Goal: Task Accomplishment & Management: Manage account settings

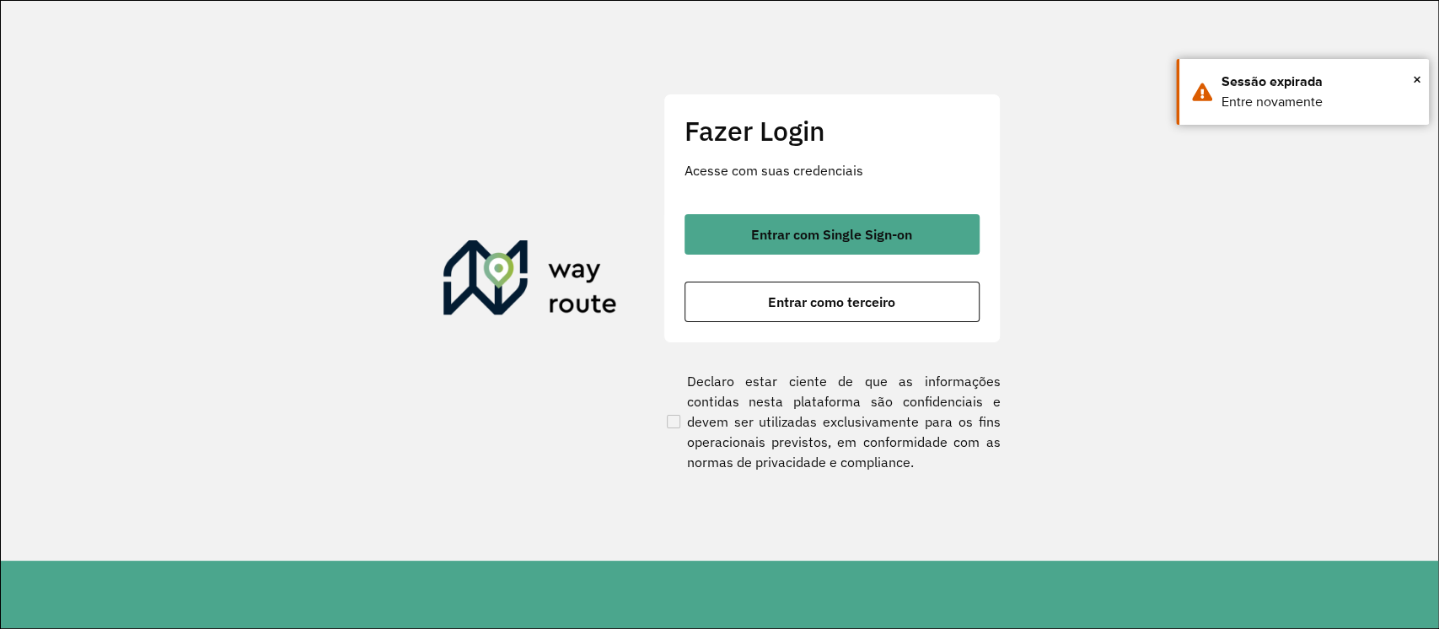
click at [871, 255] on div "Entrar com Single Sign-on Entrar como terceiro" at bounding box center [831, 268] width 295 height 108
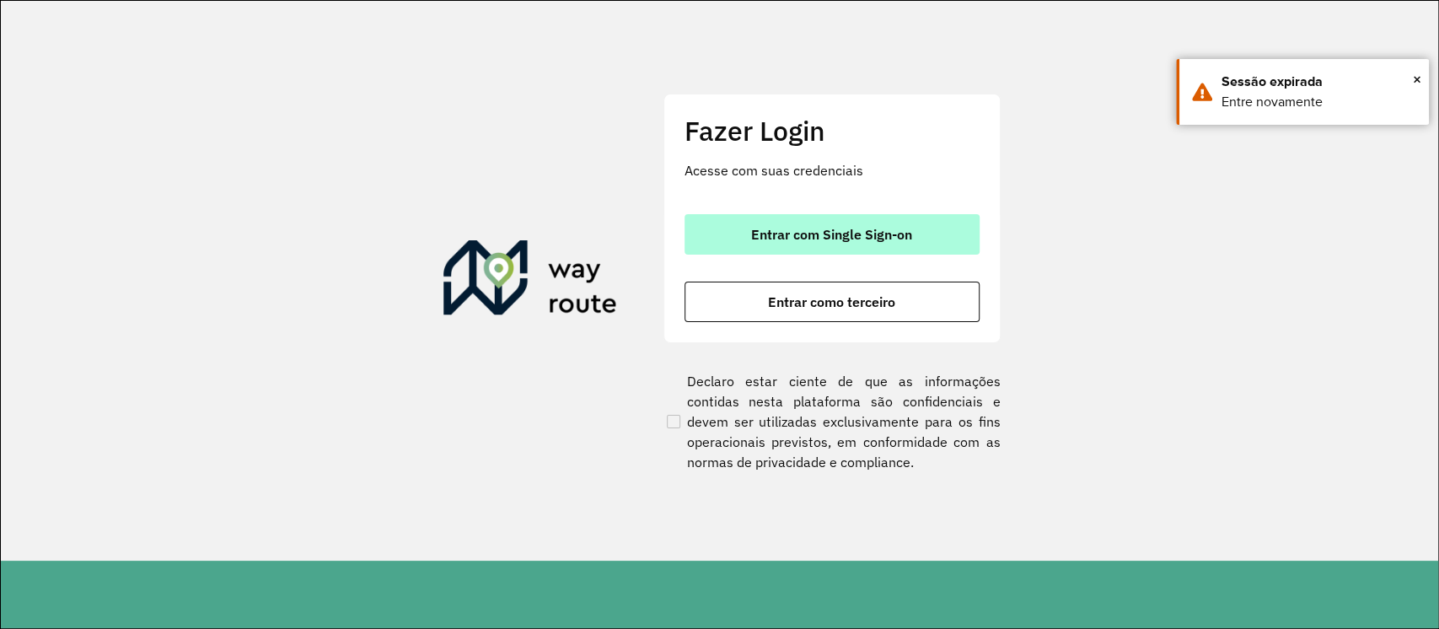
click at [857, 239] on span "Entrar com Single Sign-on" at bounding box center [831, 234] width 161 height 13
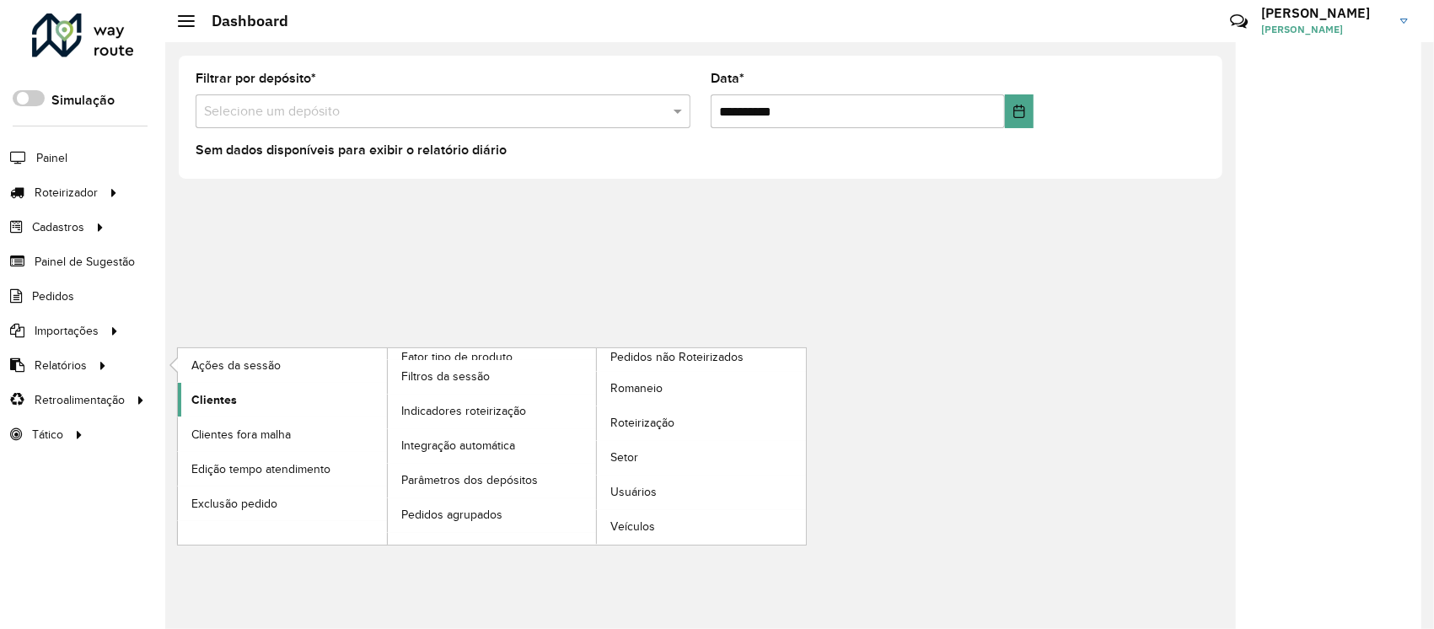
click at [221, 391] on span "Clientes" at bounding box center [214, 400] width 46 height 18
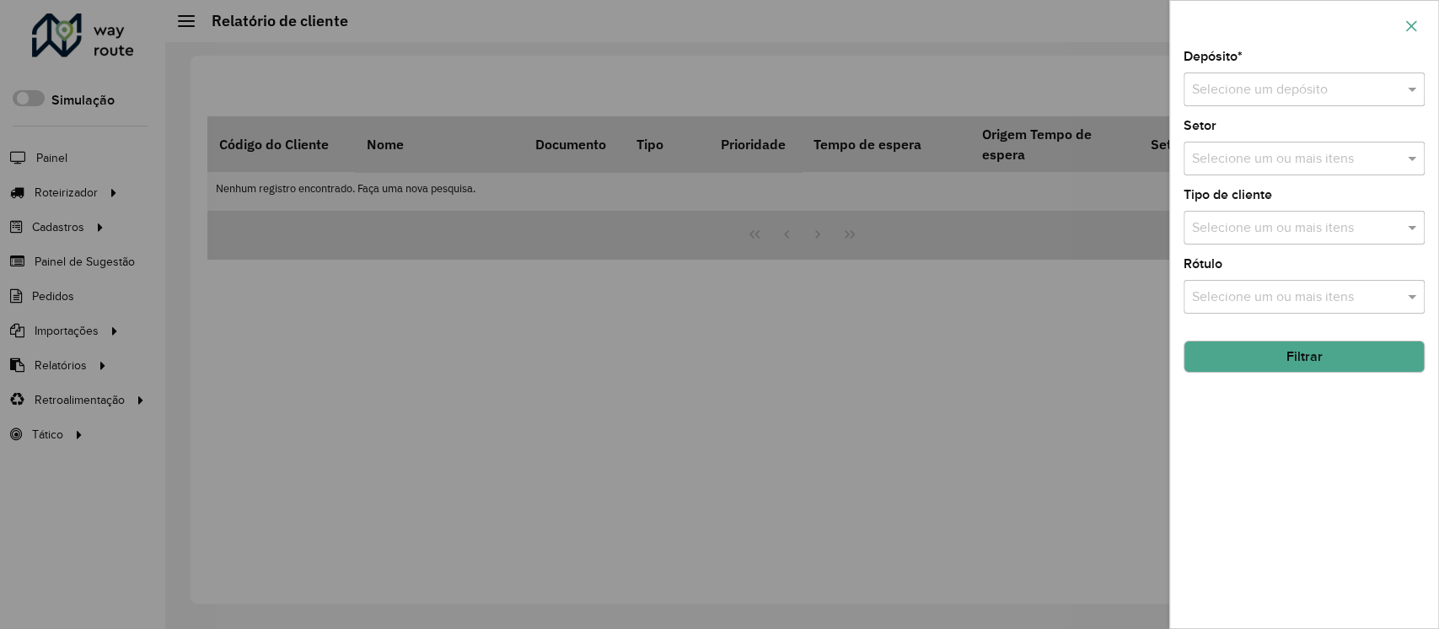
click at [1416, 23] on icon "button" at bounding box center [1410, 25] width 13 height 13
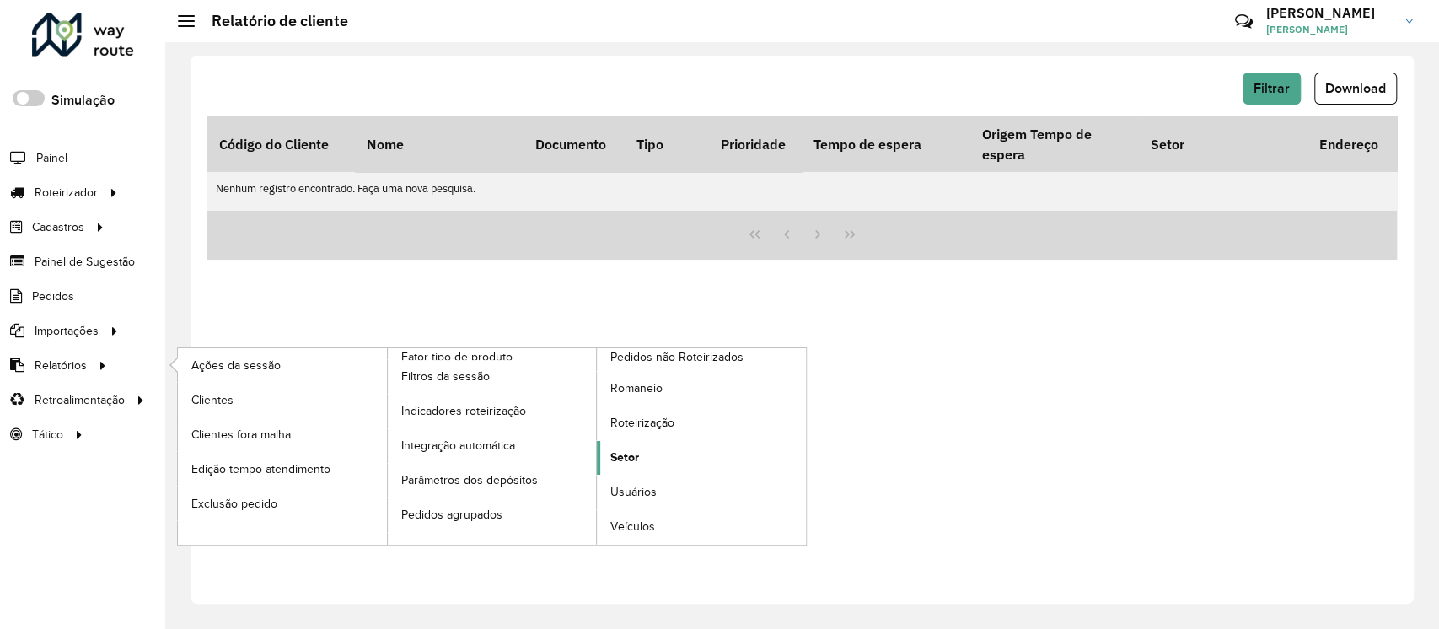
click at [627, 449] on span "Setor" at bounding box center [624, 457] width 29 height 18
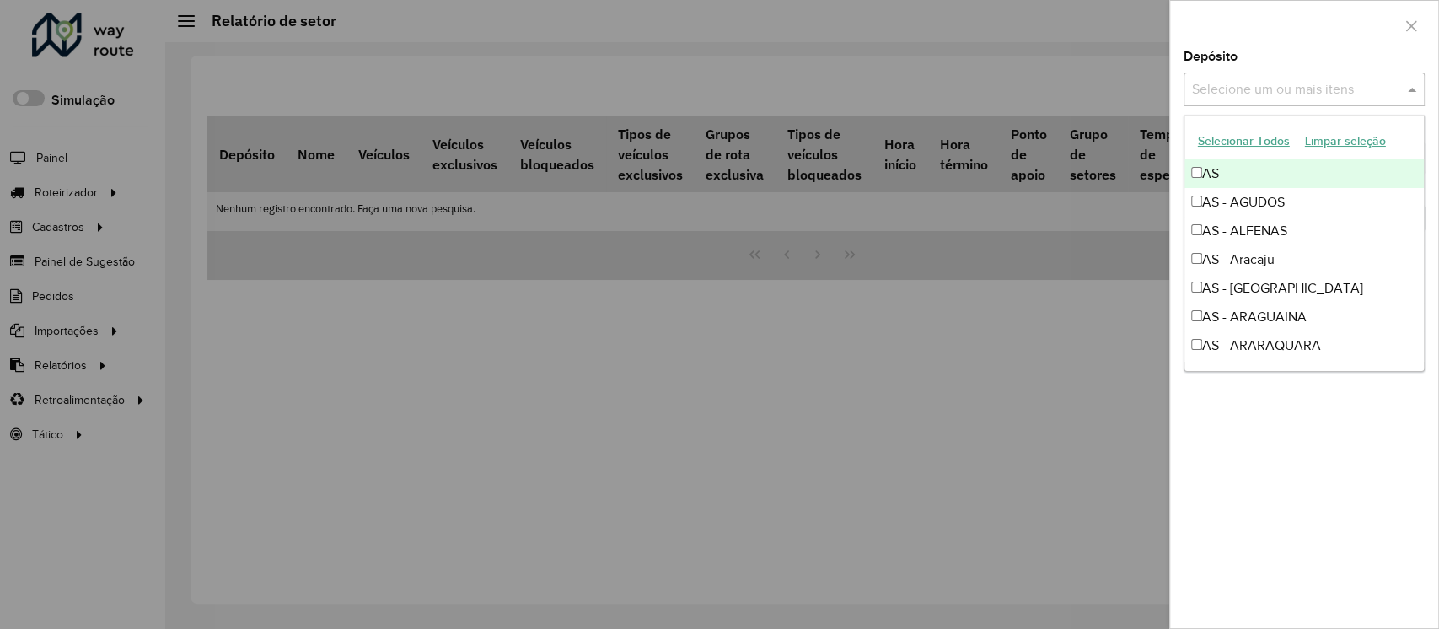
click at [1241, 88] on input "text" at bounding box center [1295, 90] width 216 height 20
type input "*"
click at [1070, 57] on div at bounding box center [719, 314] width 1439 height 629
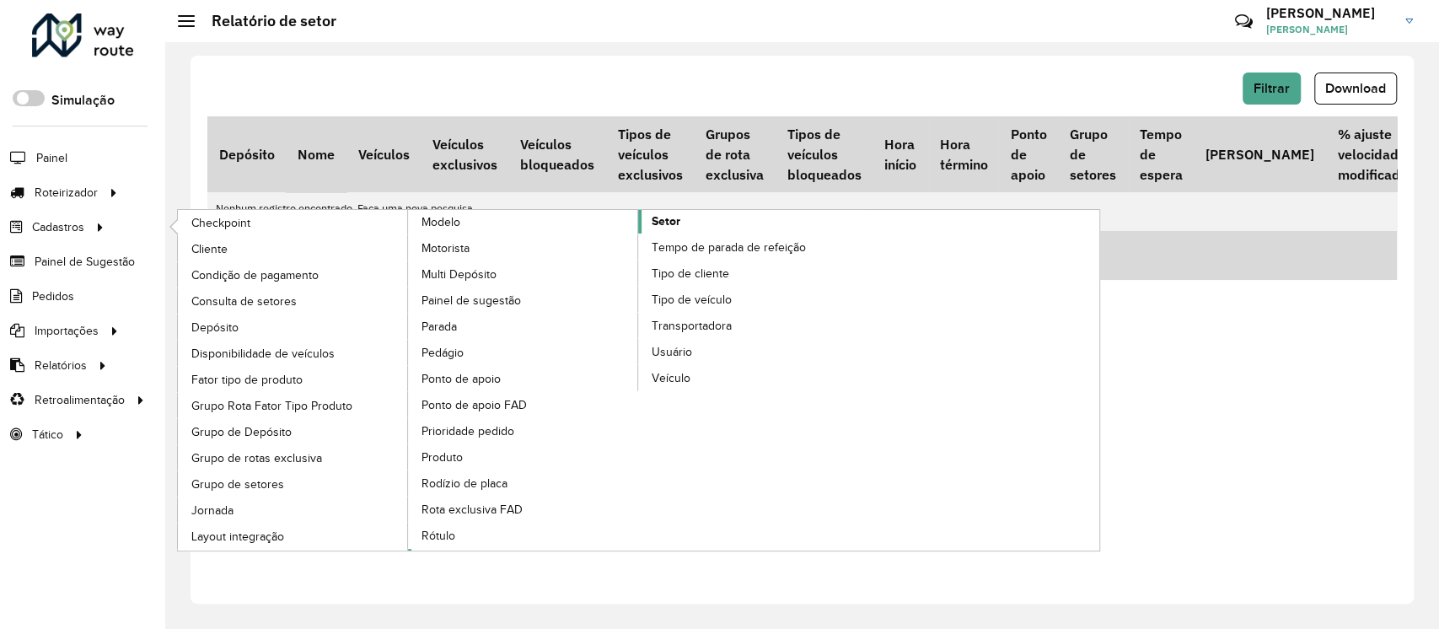
click at [651, 212] on span "Setor" at bounding box center [665, 221] width 29 height 18
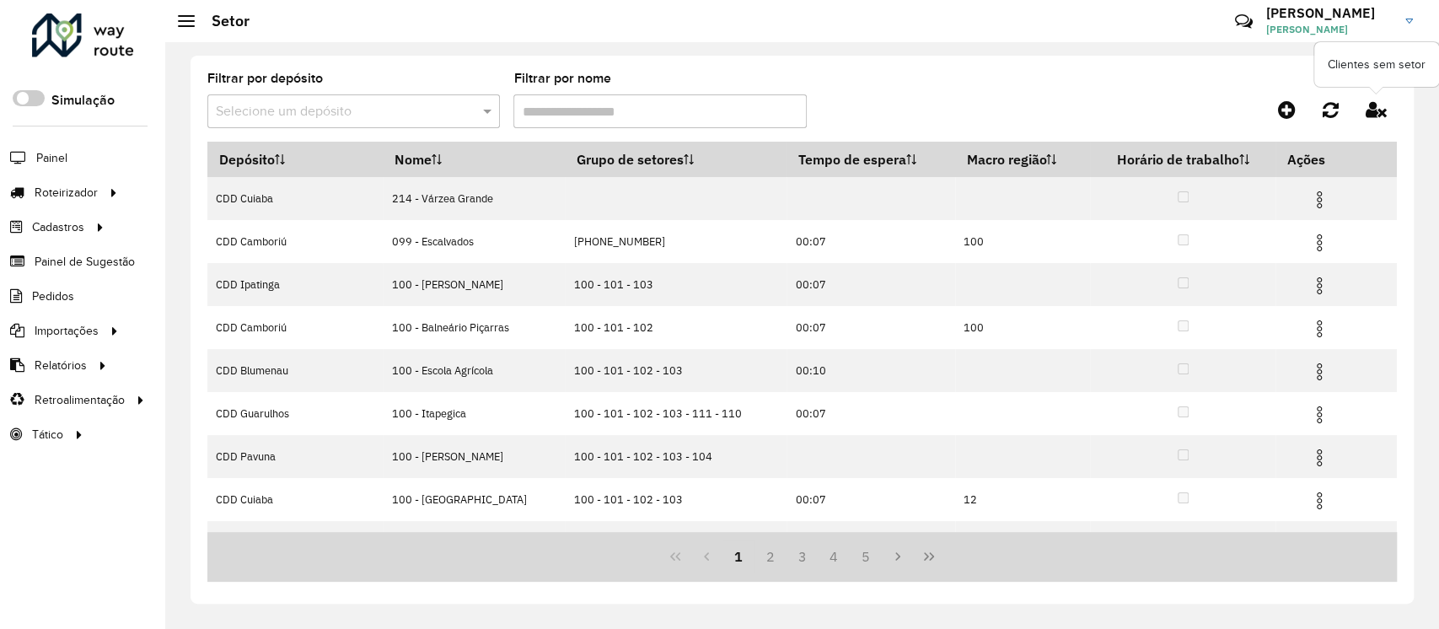
click at [1375, 107] on icon at bounding box center [1375, 109] width 21 height 19
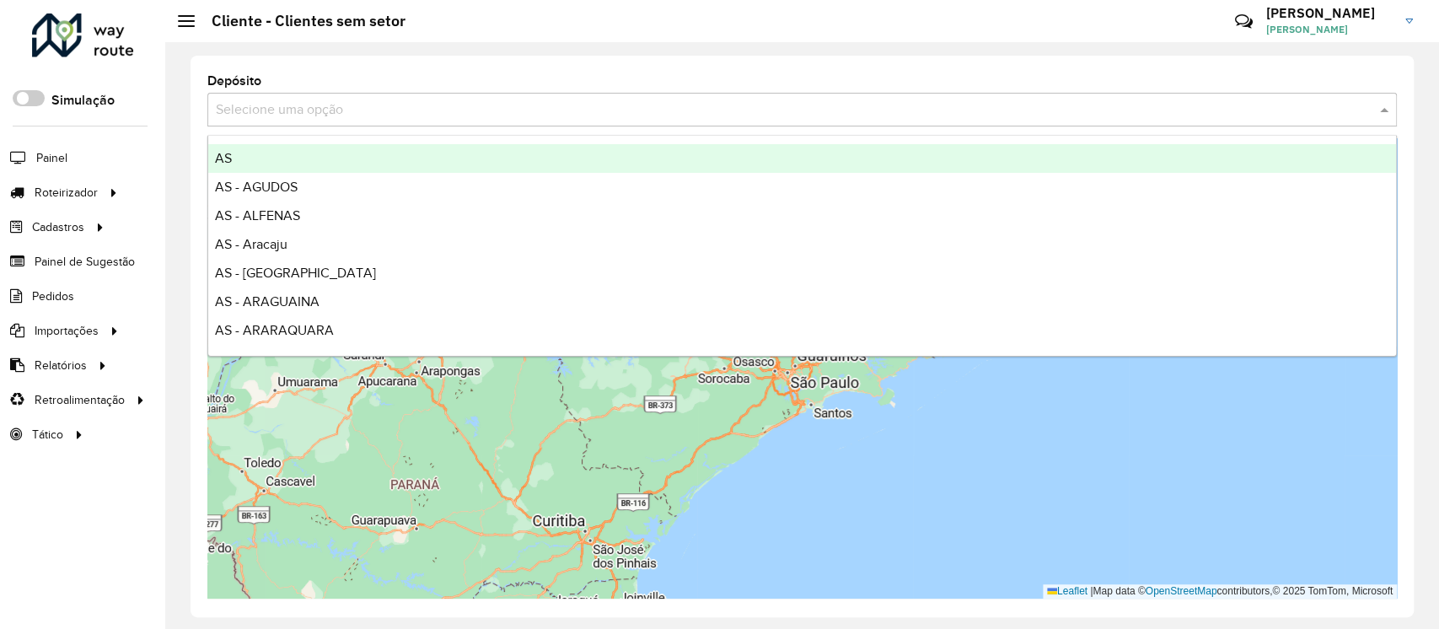
click at [378, 115] on input "text" at bounding box center [785, 110] width 1139 height 20
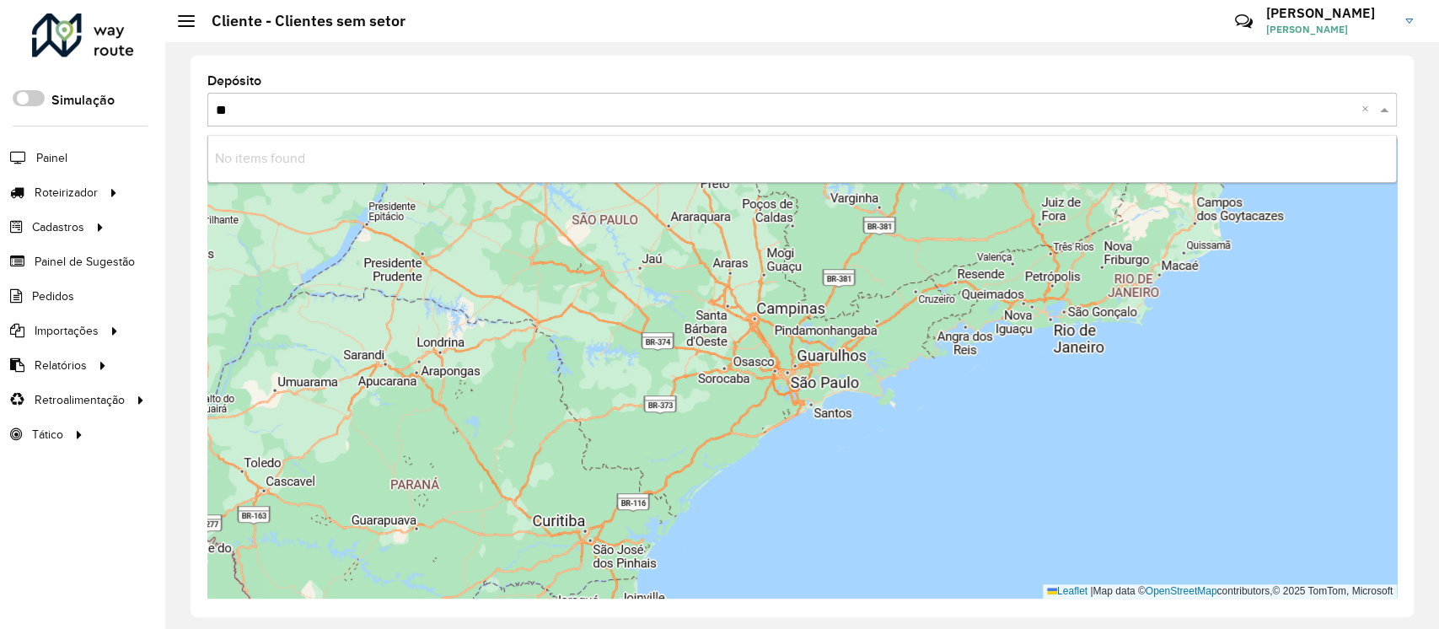
type input "*"
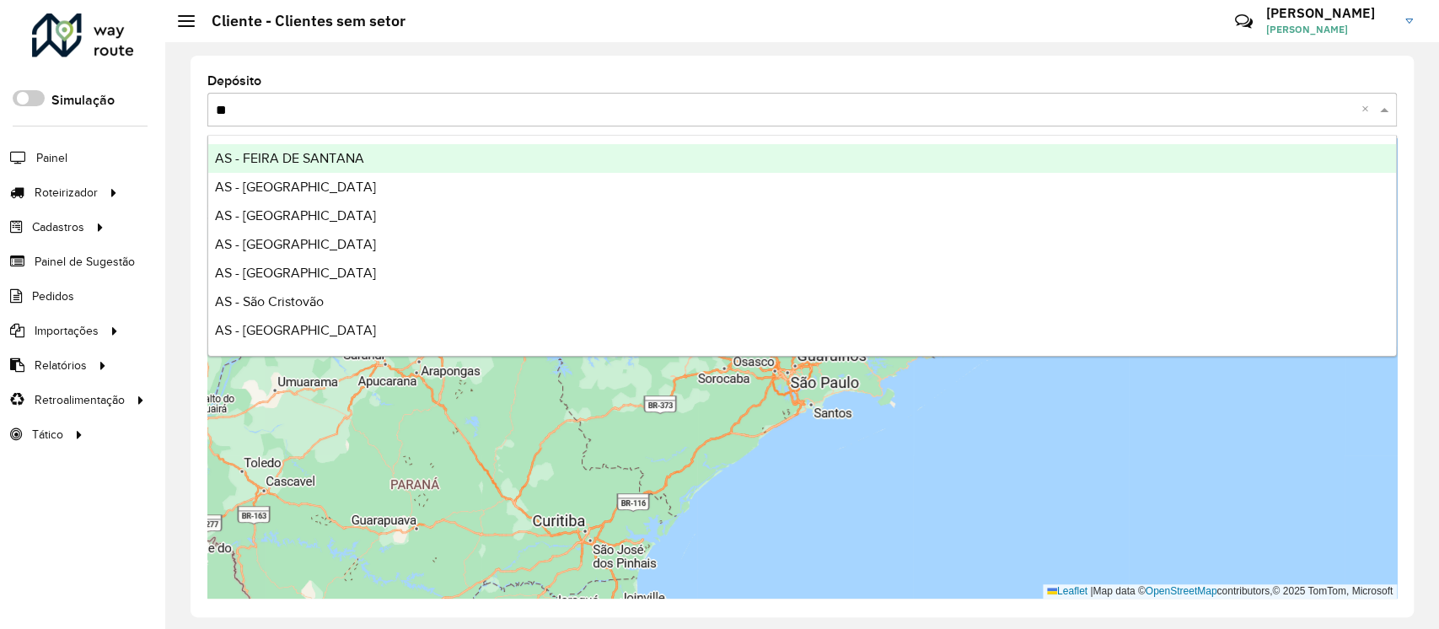
type input "*"
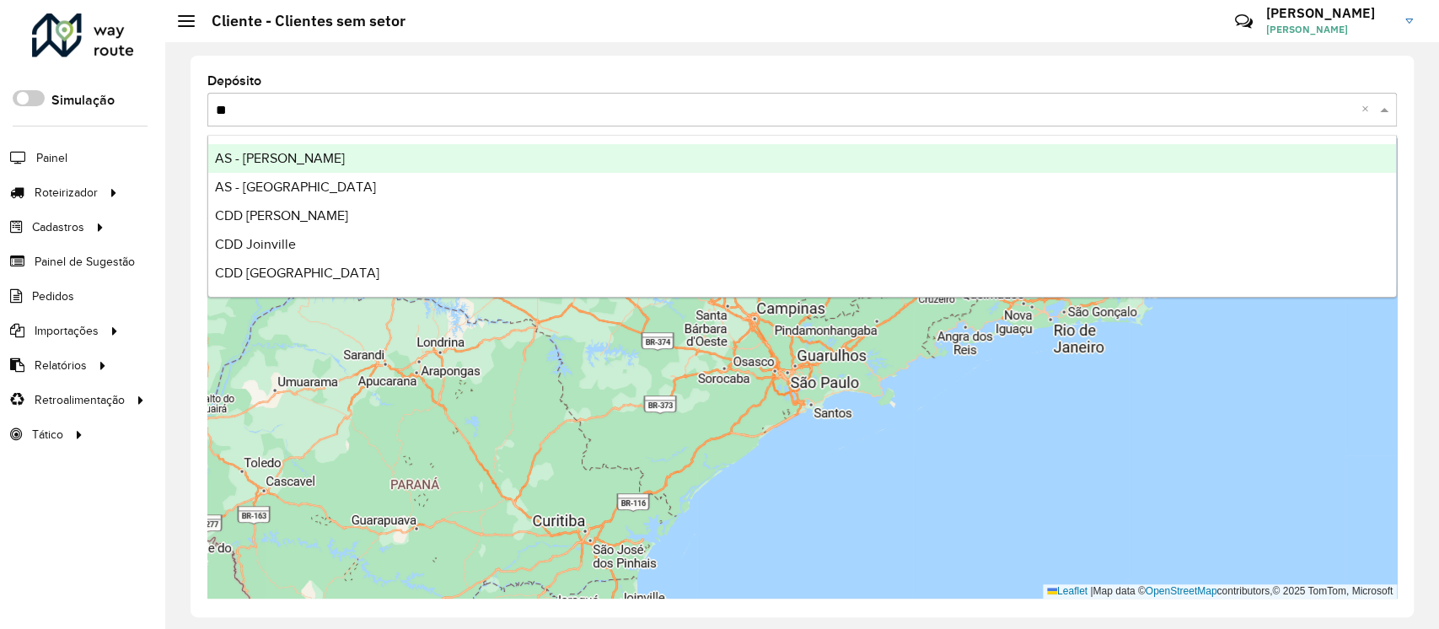
type input "*"
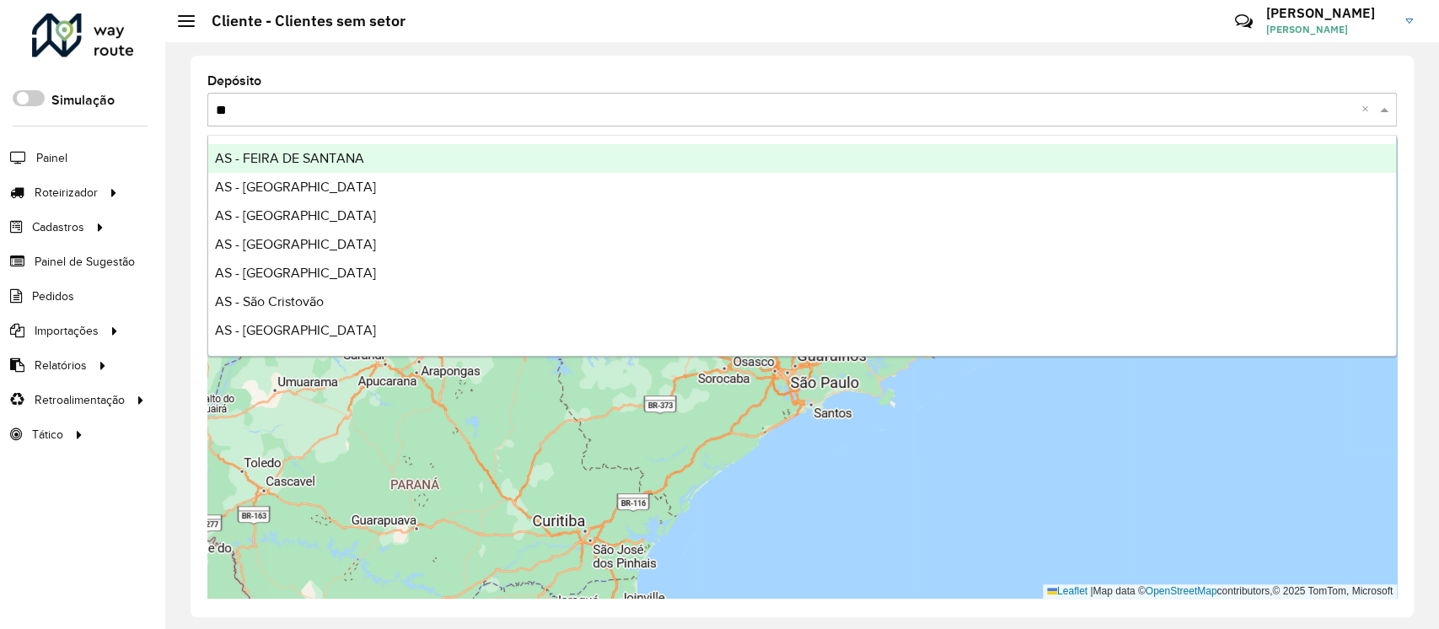
type input "*"
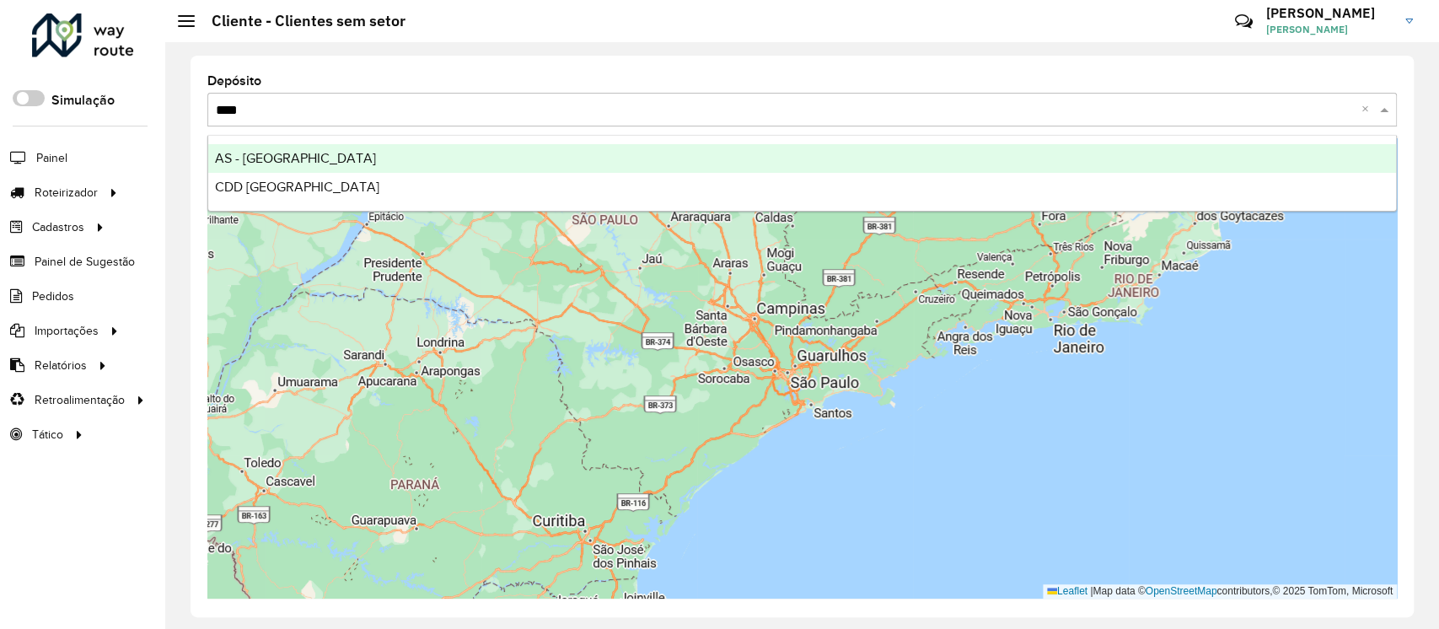
type input "*****"
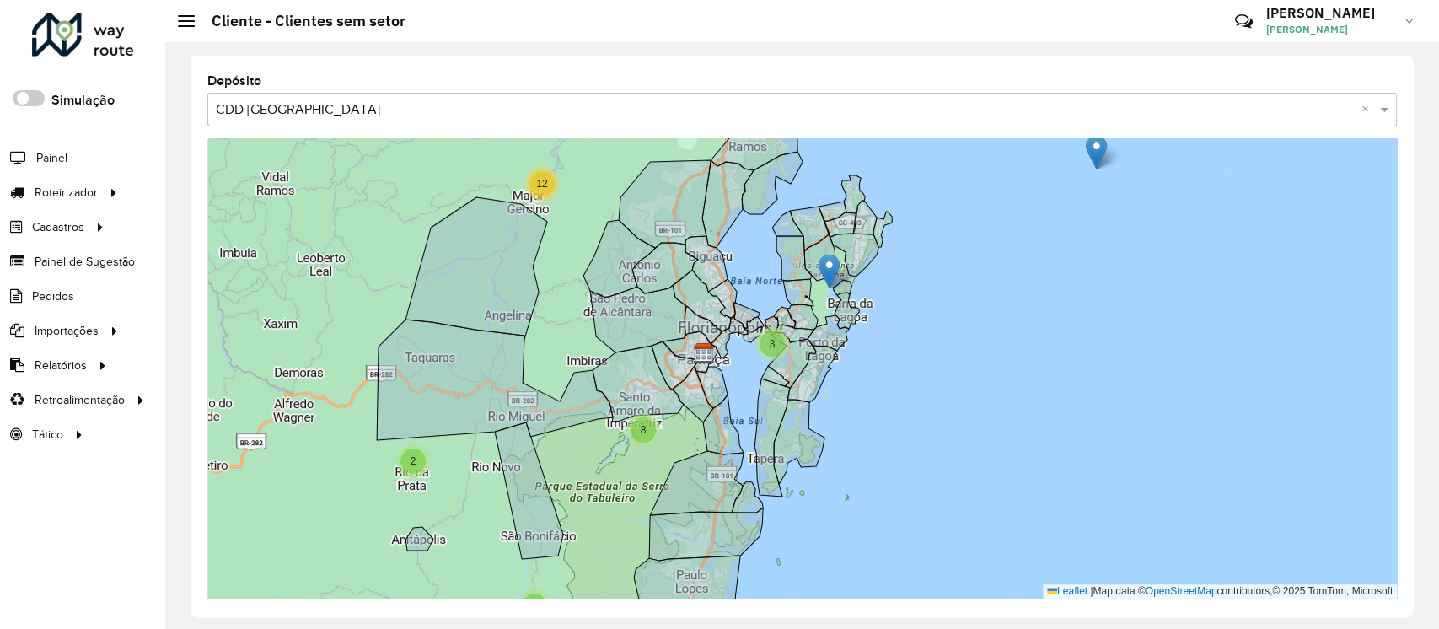
drag, startPoint x: 386, startPoint y: 210, endPoint x: 285, endPoint y: 193, distance: 102.5
click at [285, 193] on div "3 11 2 3 4 10 24 5 43 363 6 7 56 12 3 8 2 6 21 25 363 11 1389 1420 8 478 193 20…" at bounding box center [801, 368] width 1189 height 460
click at [542, 185] on span "12" at bounding box center [538, 182] width 11 height 12
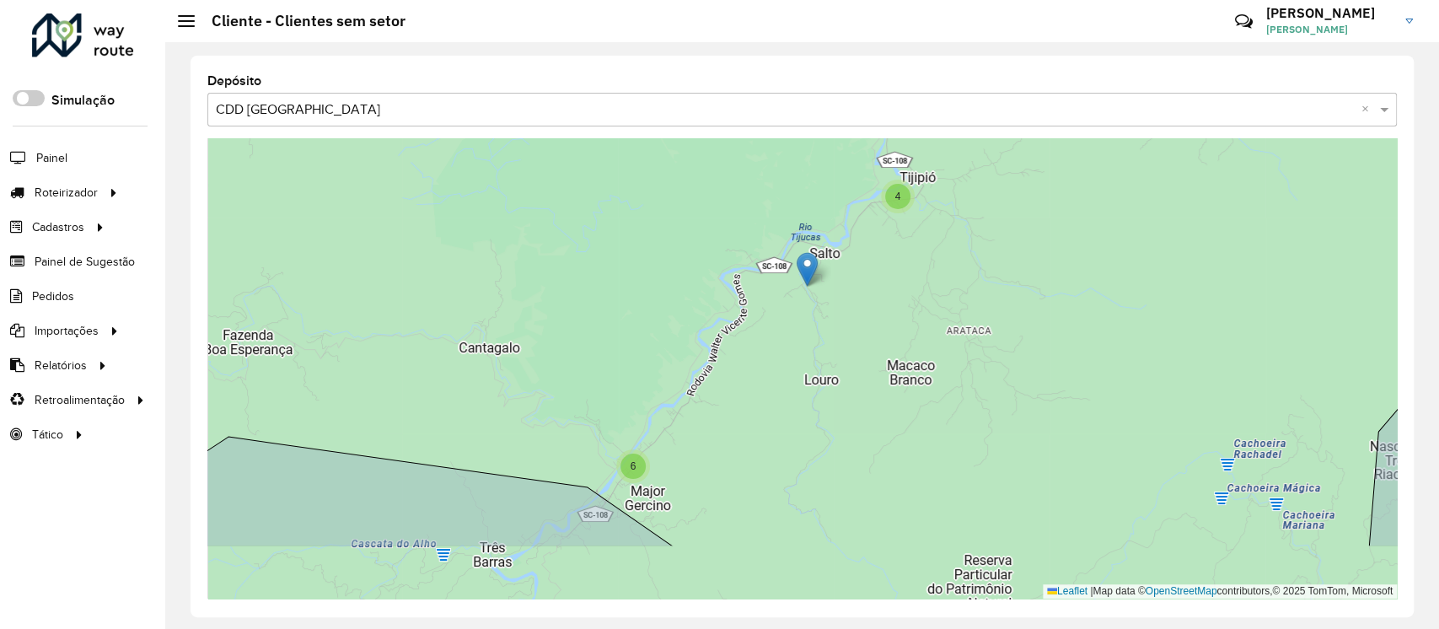
drag, startPoint x: 905, startPoint y: 397, endPoint x: 867, endPoint y: 298, distance: 105.6
click at [867, 298] on div "4 6 3 11 9 2 16 2 5 4 2 7 17 2 11 5 8 19 38 12 2 5 2 3 3 22 Leaflet | Map data …" at bounding box center [801, 368] width 1189 height 460
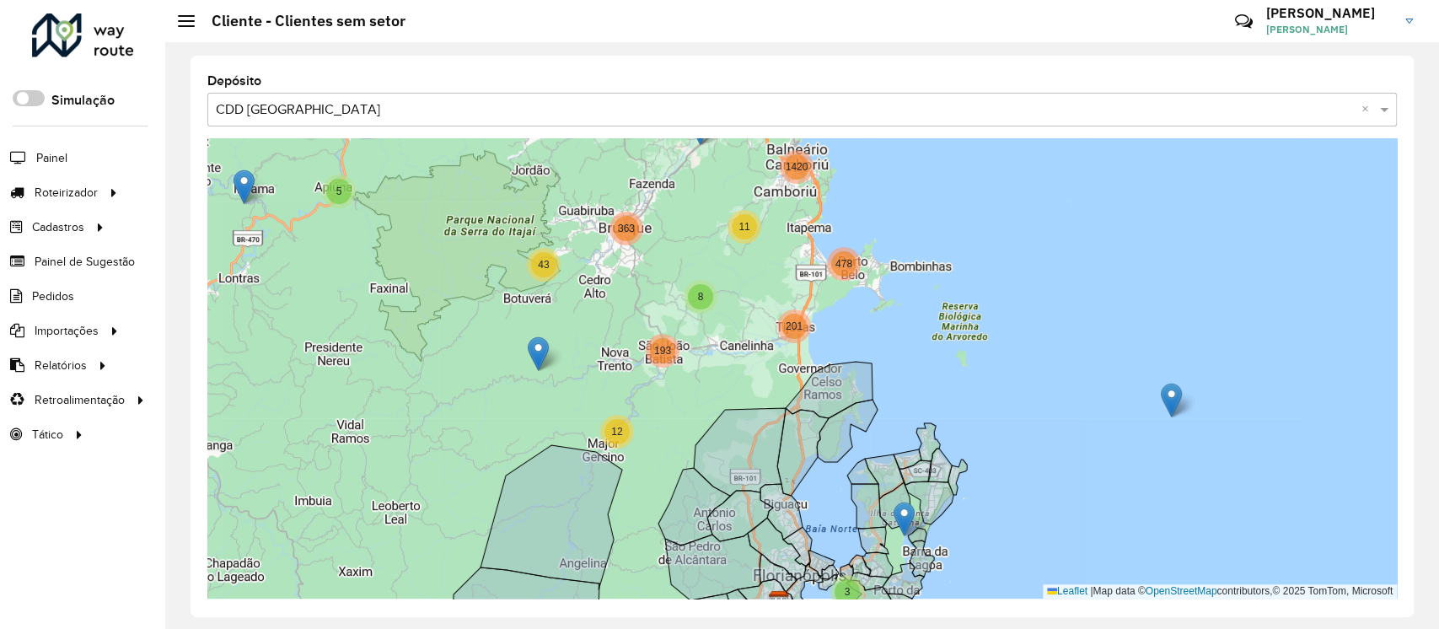
drag, startPoint x: 679, startPoint y: 326, endPoint x: 445, endPoint y: 437, distance: 259.4
click at [445, 437] on div "3 11 2 4 10 4 5 43 363 6 7 56 28 4 4 168 12 3 8 2 6 21 25 363 11 1389 1420 8 47…" at bounding box center [801, 368] width 1189 height 460
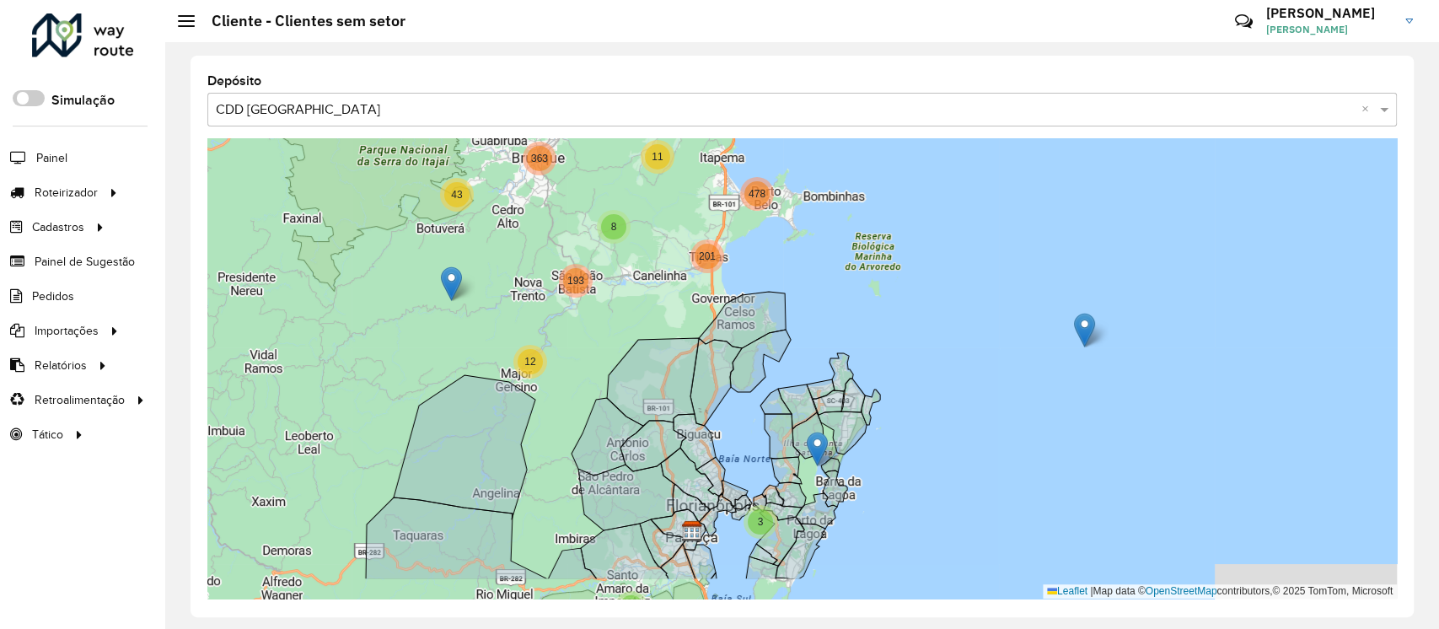
drag, startPoint x: 651, startPoint y: 413, endPoint x: 560, endPoint y: 340, distance: 117.0
click at [560, 340] on div "3 11 4 5 43 363 6 7 56 28 4 4 168 12 3 8 2 6 21 25 363 11 1389 1420 8 478 193 2…" at bounding box center [801, 368] width 1189 height 460
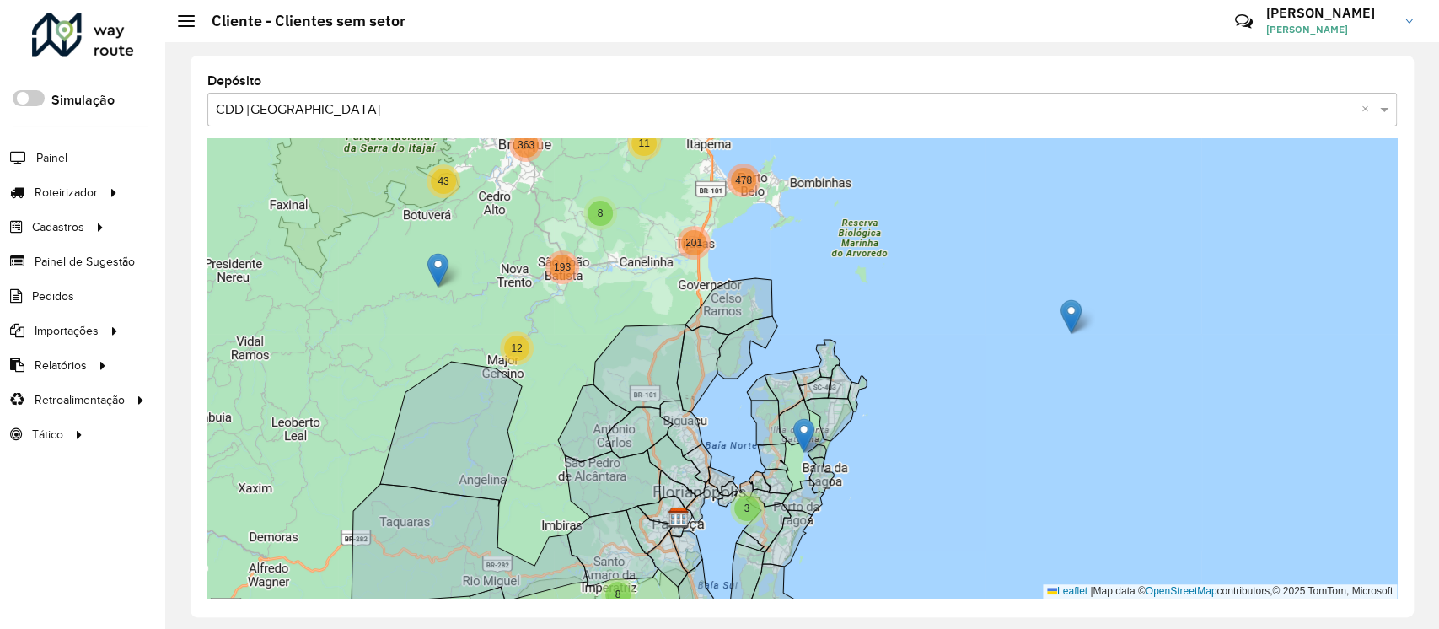
click at [907, 456] on div "3 11 4 5 43 363 6 7 56 28 4 4 168 12 3 8 2 6 21 25 363 11 1389 1420 8 478 193 2…" at bounding box center [801, 368] width 1189 height 460
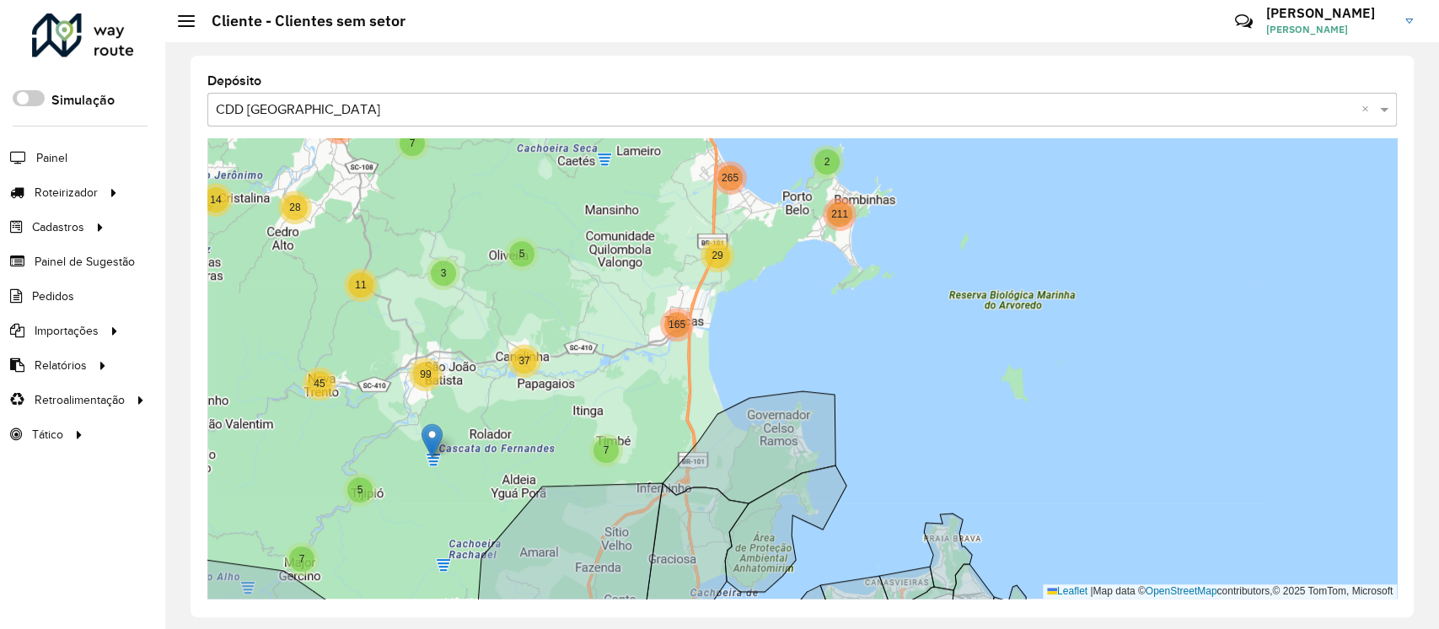
drag, startPoint x: 654, startPoint y: 319, endPoint x: 496, endPoint y: 496, distance: 237.0
click at [496, 496] on div "3 4 11 14 18 7 28 39 289 2 3 6 35 5 7 2 7 2 11 30 93 1156 9 89 1322 3 5 2 265 2…" at bounding box center [801, 368] width 1189 height 460
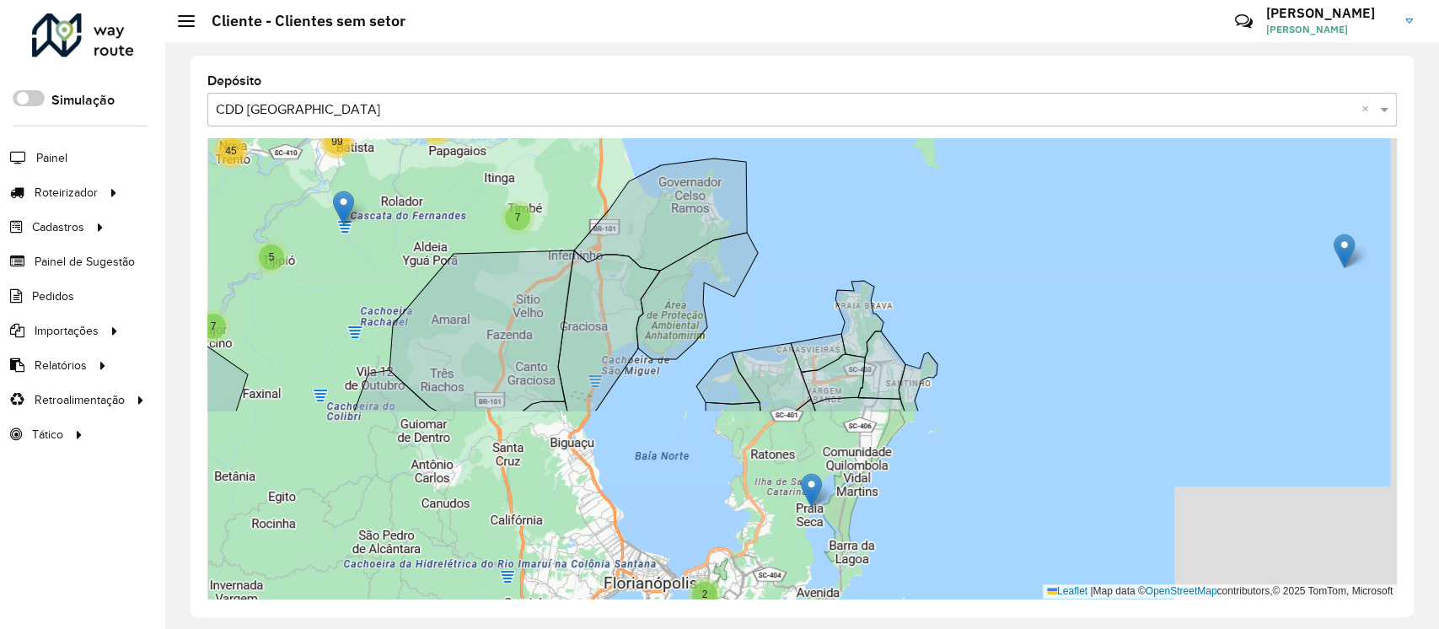
drag, startPoint x: 628, startPoint y: 367, endPoint x: 539, endPoint y: 134, distance: 249.7
click at [539, 134] on div "Depósito Selecione uma opção × CDD [GEOGRAPHIC_DATA] × 3 4 11 14 18 7 28 39 289…" at bounding box center [801, 336] width 1223 height 561
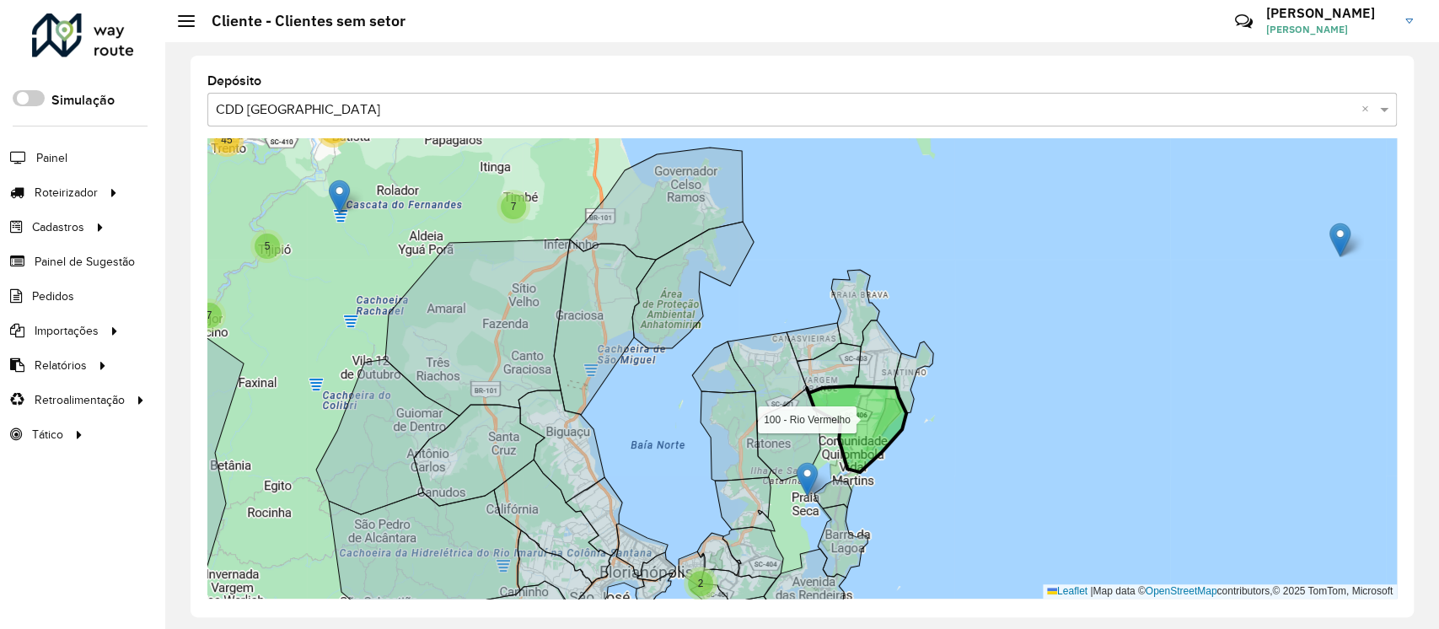
click at [855, 421] on icon at bounding box center [856, 429] width 99 height 86
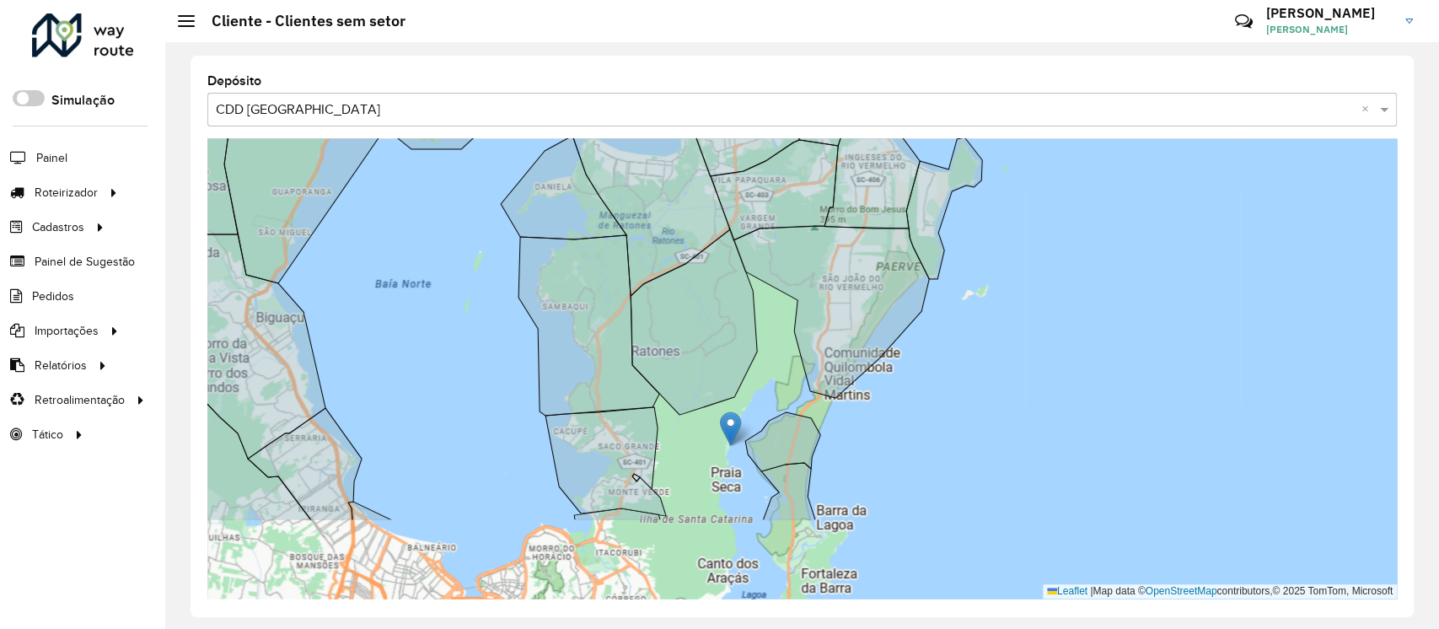
drag, startPoint x: 732, startPoint y: 567, endPoint x: 699, endPoint y: 415, distance: 155.2
click at [699, 415] on div "4 6 2 11 3 12 30 2 5 30 3 12 83 7 2 7 23 133 Leaflet | Map data © OpenStreetMap…" at bounding box center [801, 368] width 1189 height 460
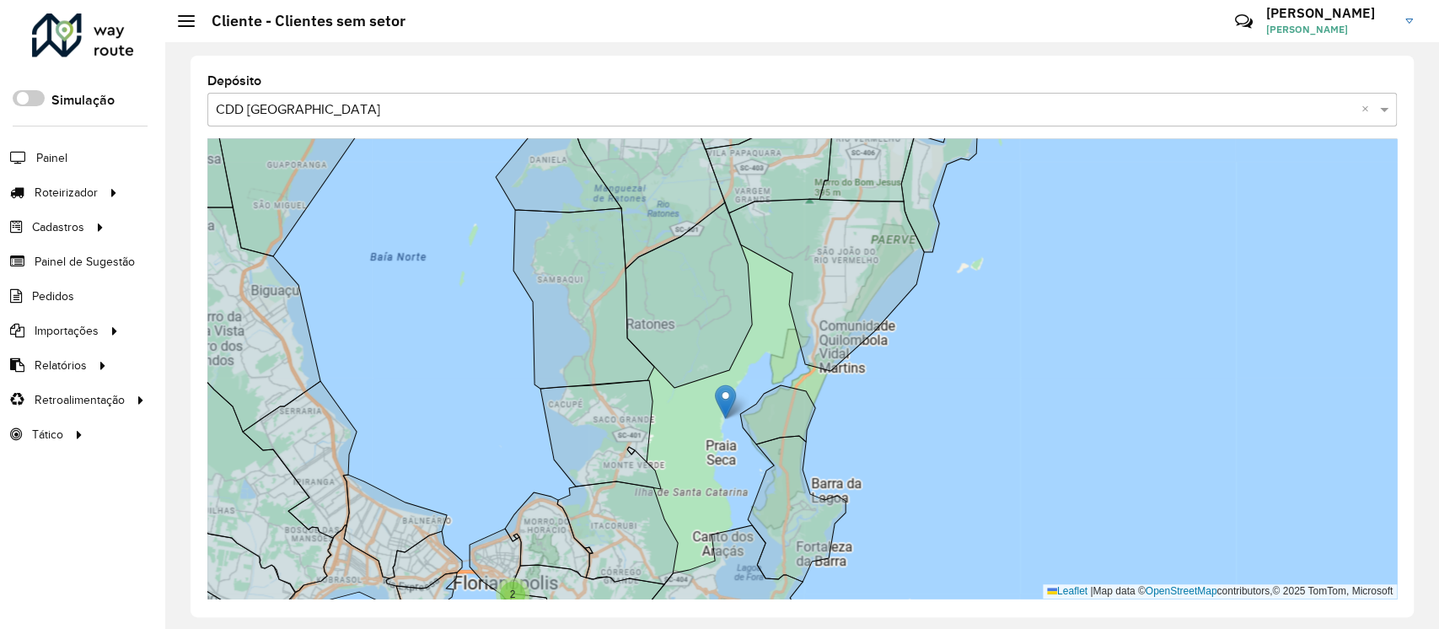
click at [703, 435] on div "4 6 2 3 12 30 2 3 83 7 2 6 30 12 7 Leaflet | Map data © OpenStreetMap contribut…" at bounding box center [801, 368] width 1189 height 460
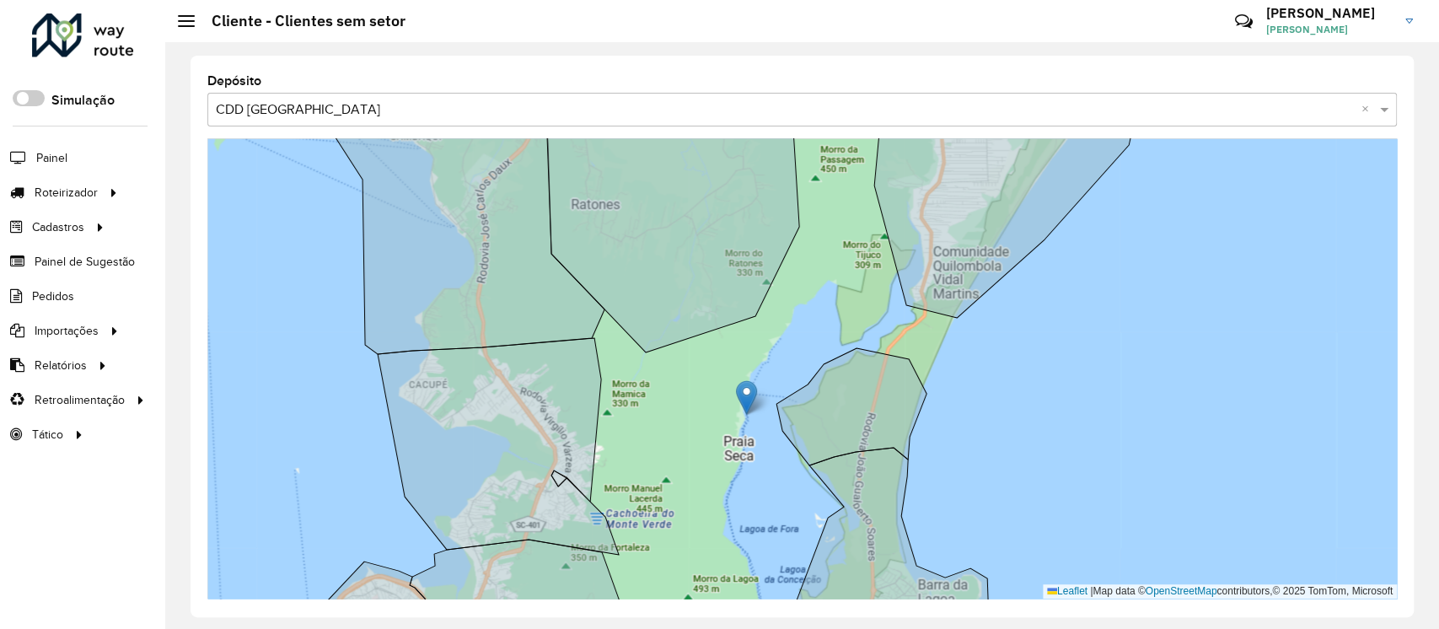
click at [747, 402] on img at bounding box center [746, 397] width 21 height 35
click at [743, 390] on img at bounding box center [746, 397] width 21 height 35
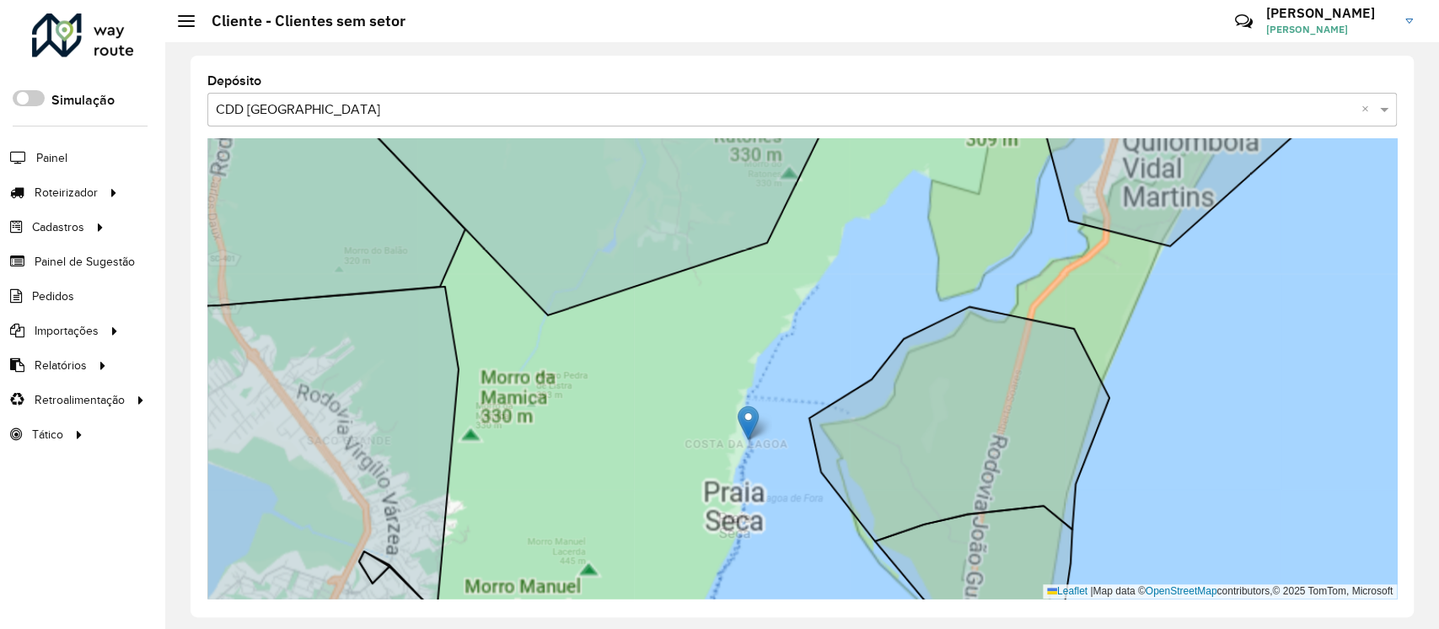
click at [743, 390] on div "2 Leaflet | Map data © OpenStreetMap contributors,© 2025 TomTom, Microsoft" at bounding box center [801, 368] width 1189 height 460
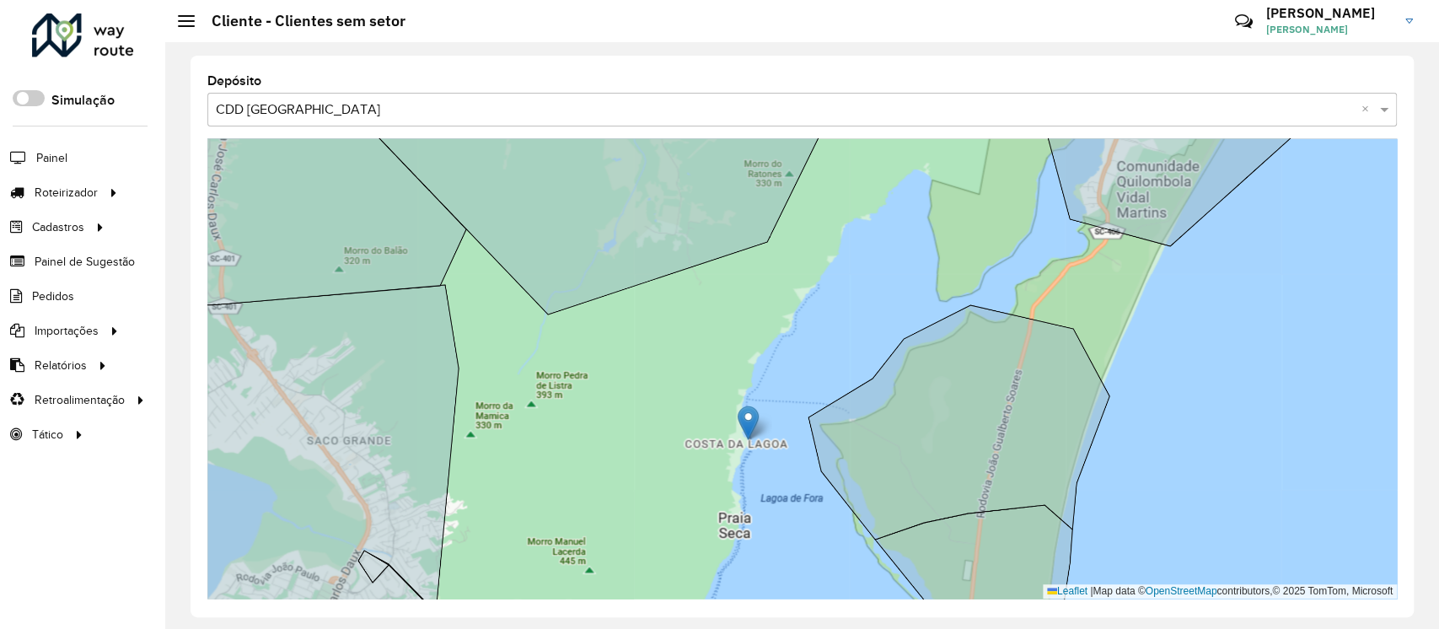
click at [743, 390] on div "Leaflet | Map data © OpenStreetMap contributors,© 2025 TomTom, Microsoft" at bounding box center [801, 368] width 1189 height 460
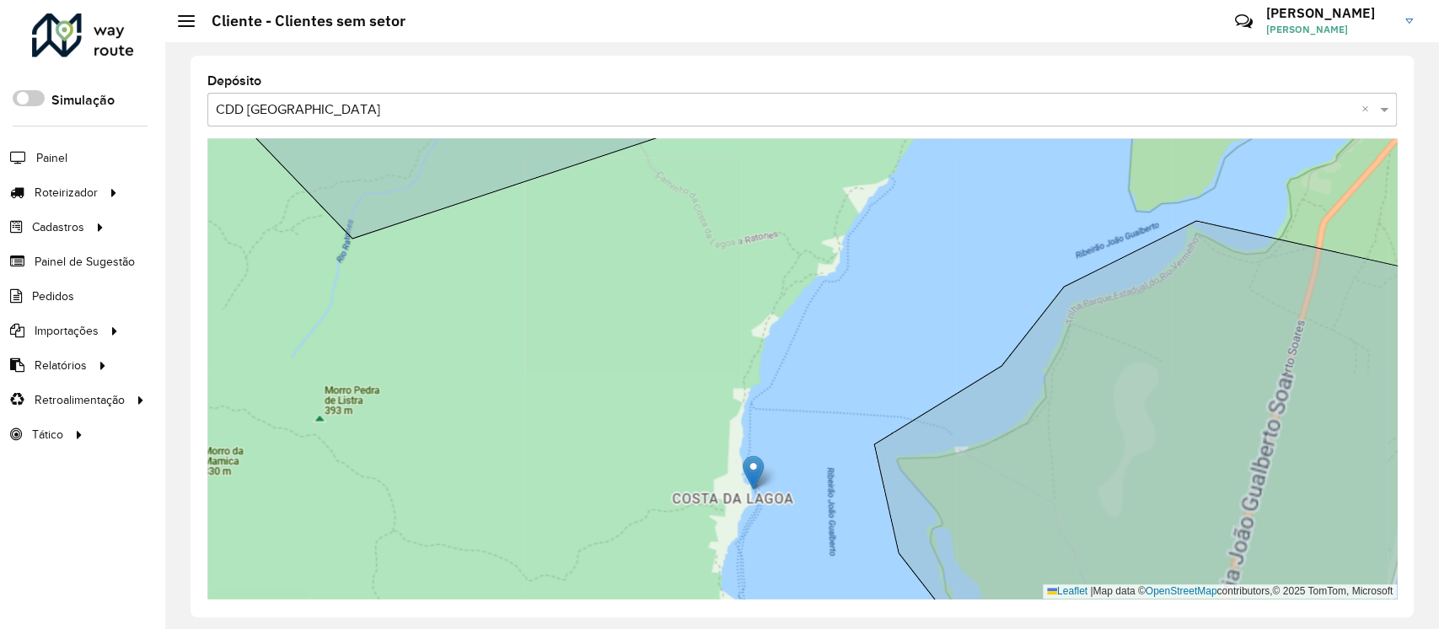
click at [748, 470] on img at bounding box center [752, 472] width 21 height 35
drag, startPoint x: 748, startPoint y: 470, endPoint x: 690, endPoint y: 443, distance: 63.3
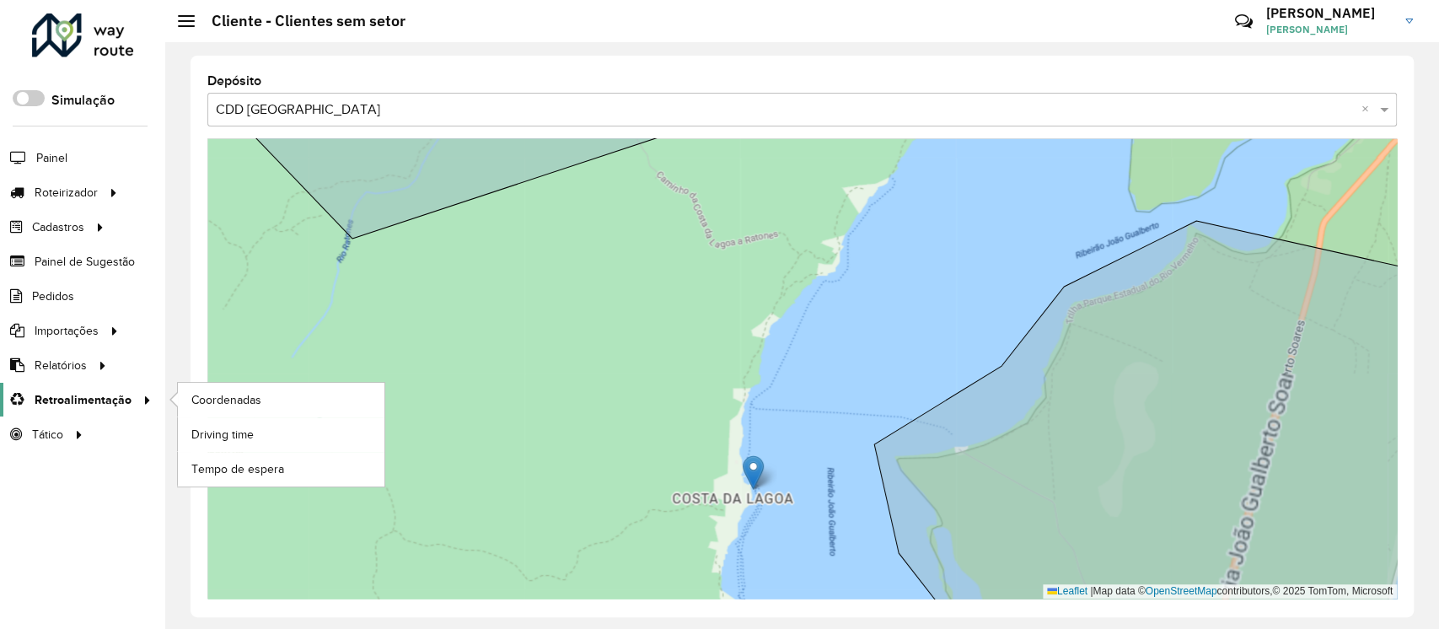
click at [62, 395] on span "Retroalimentação" at bounding box center [83, 400] width 97 height 18
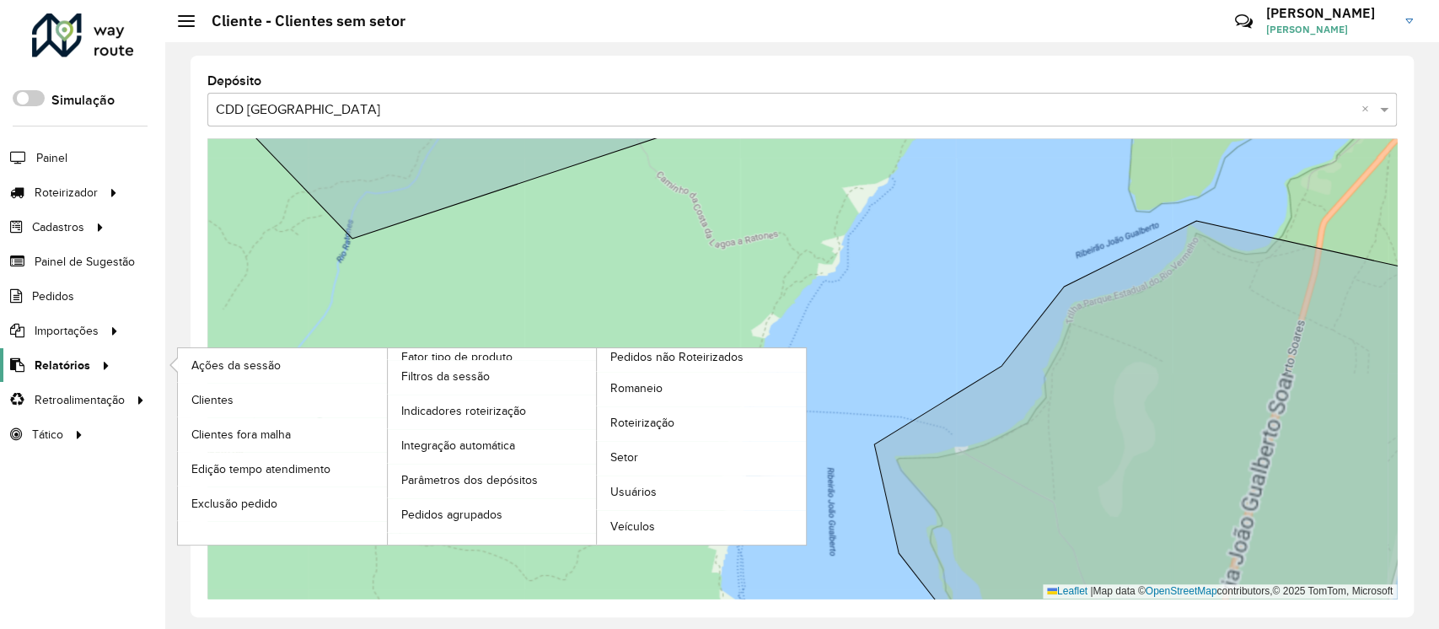
click at [77, 351] on link "Relatórios" at bounding box center [57, 365] width 115 height 34
click at [222, 397] on span "Clientes" at bounding box center [214, 400] width 46 height 18
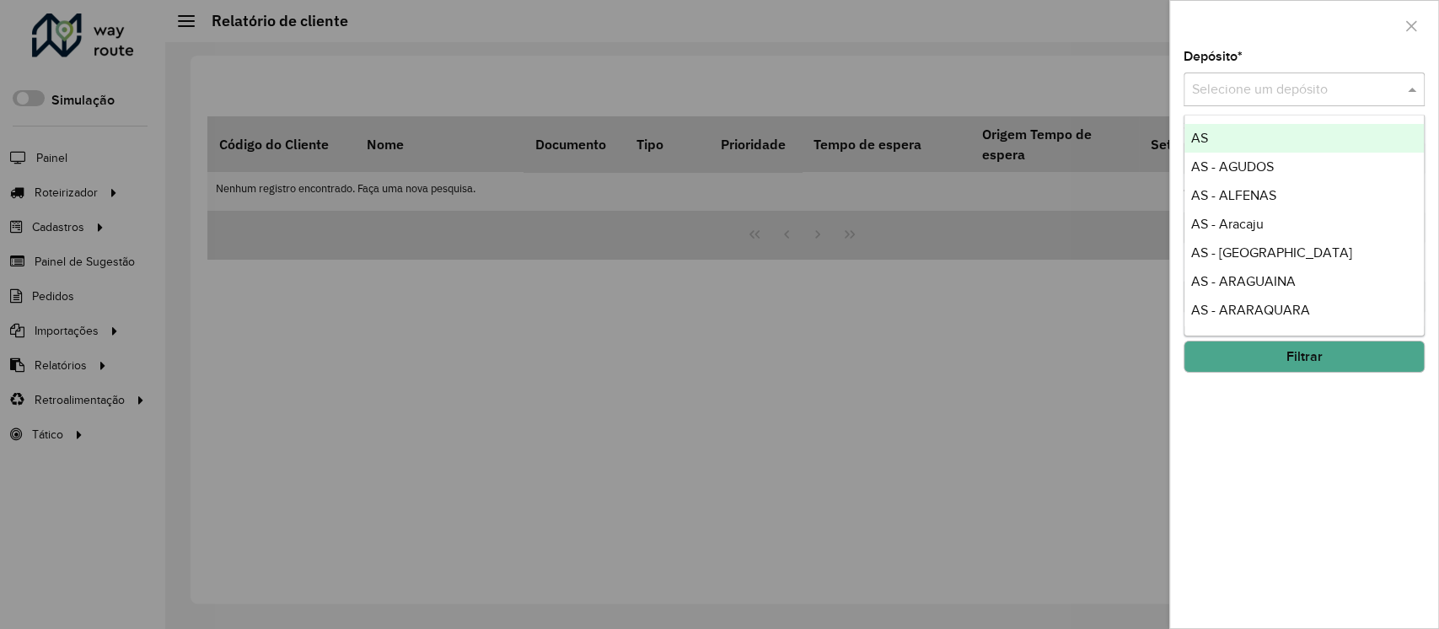
click at [1298, 94] on input "text" at bounding box center [1287, 90] width 190 height 20
type input "****"
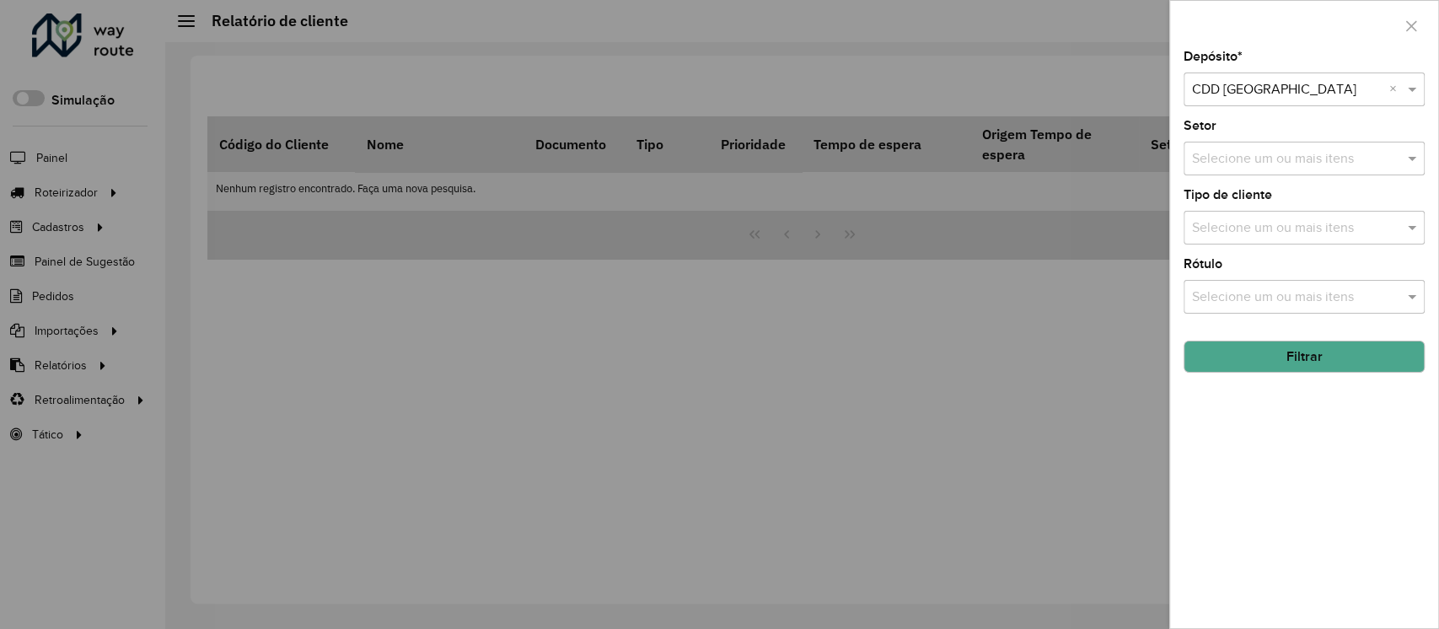
click at [1303, 353] on button "Filtrar" at bounding box center [1303, 356] width 241 height 32
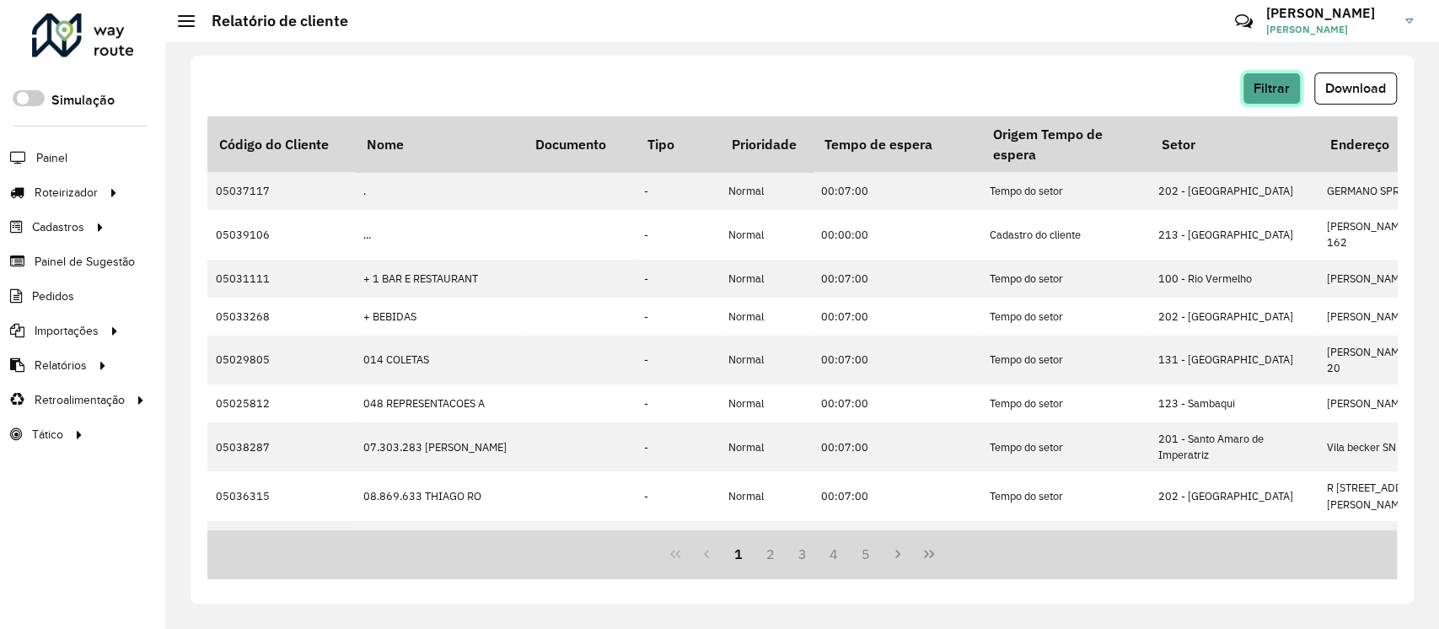
click at [1289, 95] on button "Filtrar" at bounding box center [1271, 88] width 58 height 32
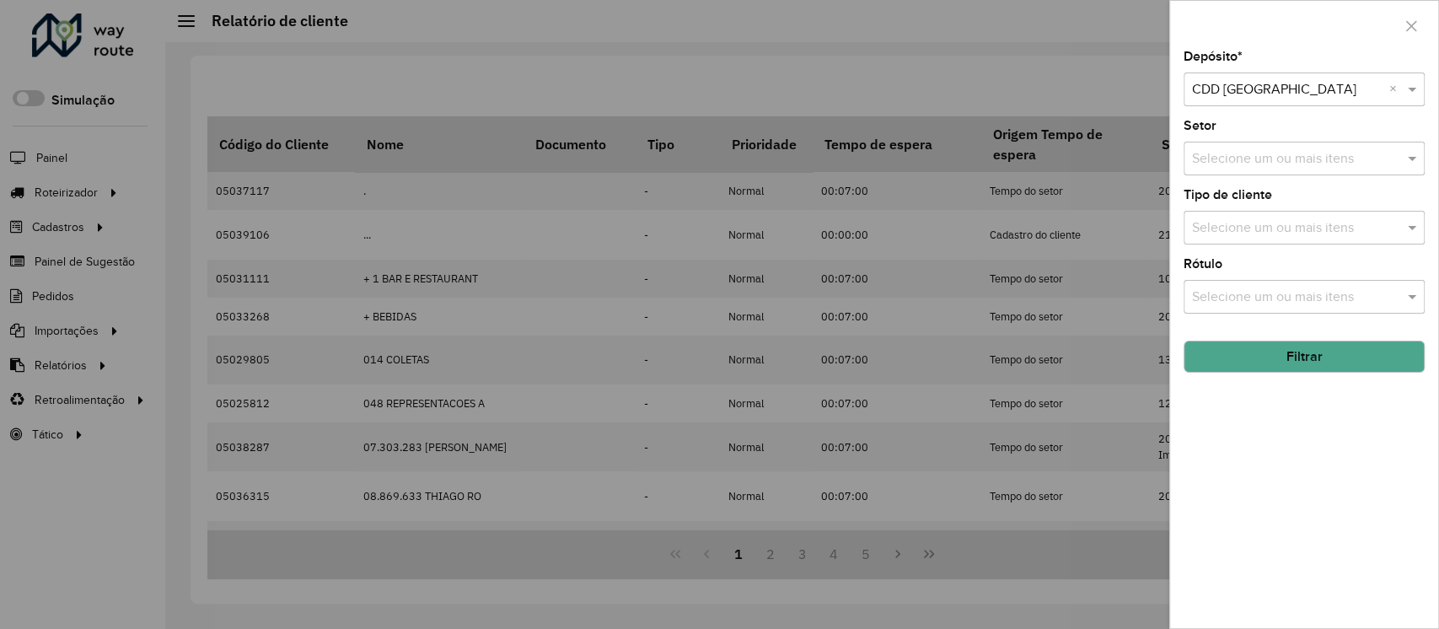
click at [1052, 113] on div at bounding box center [719, 314] width 1439 height 629
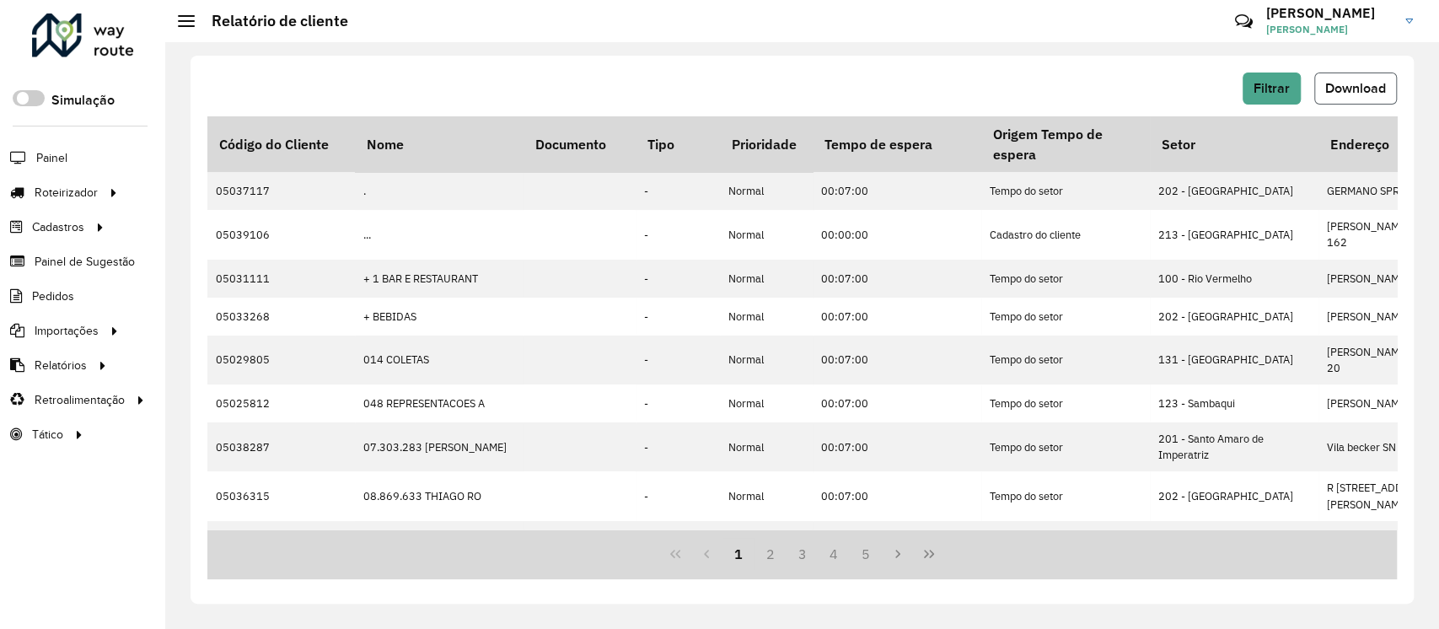
click at [1366, 98] on button "Download" at bounding box center [1355, 88] width 83 height 32
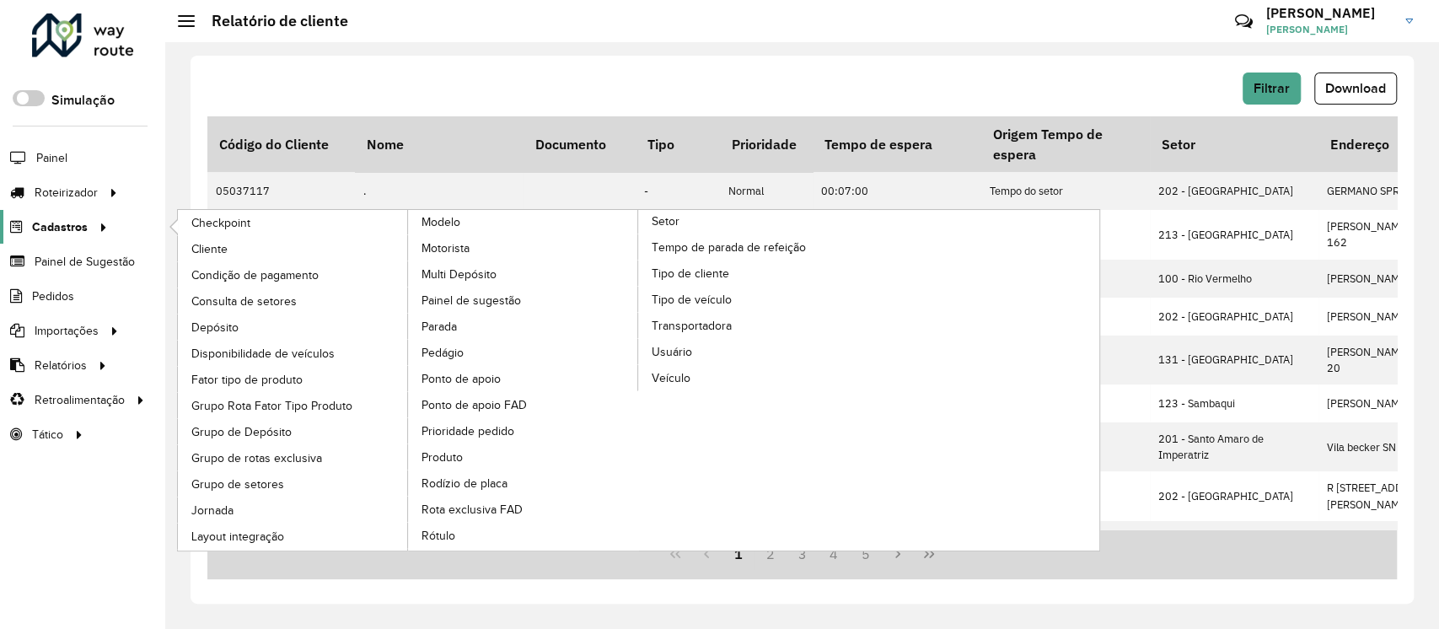
click at [70, 211] on link "Cadastros" at bounding box center [56, 227] width 113 height 34
click at [227, 244] on span "Cliente" at bounding box center [211, 249] width 40 height 18
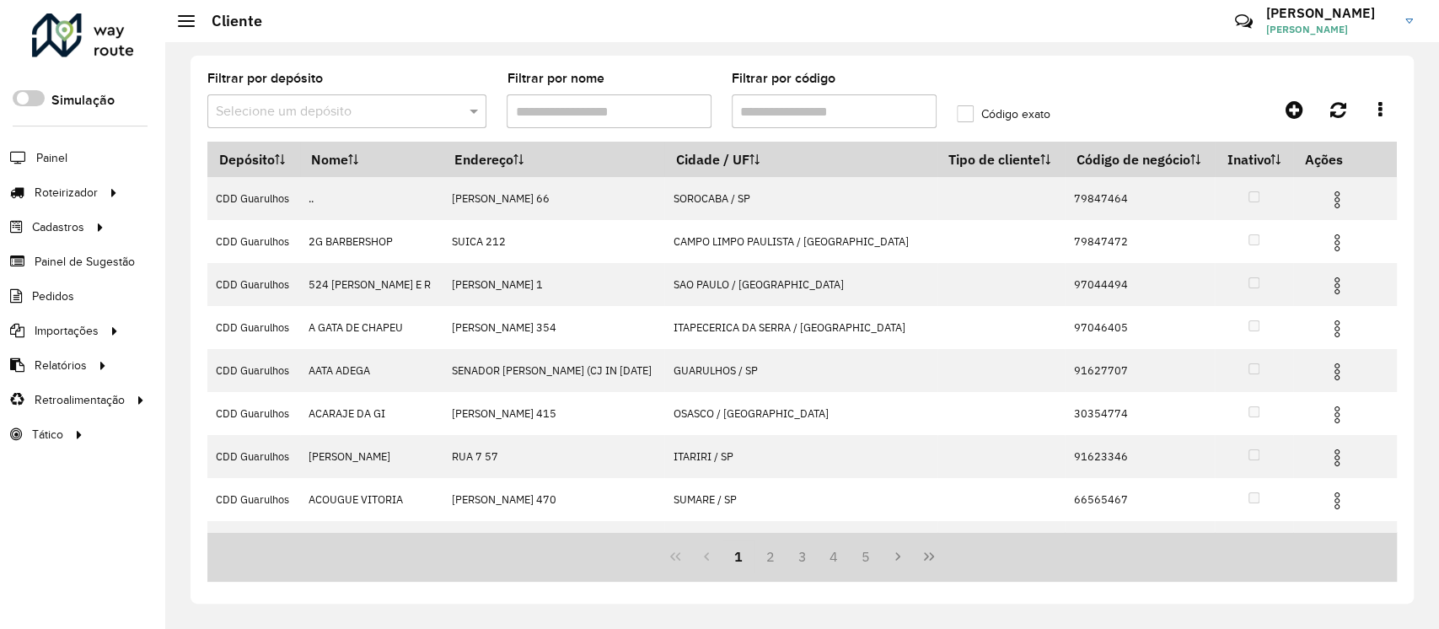
click at [795, 118] on input "Filtrar por código" at bounding box center [834, 111] width 205 height 34
paste input "*****"
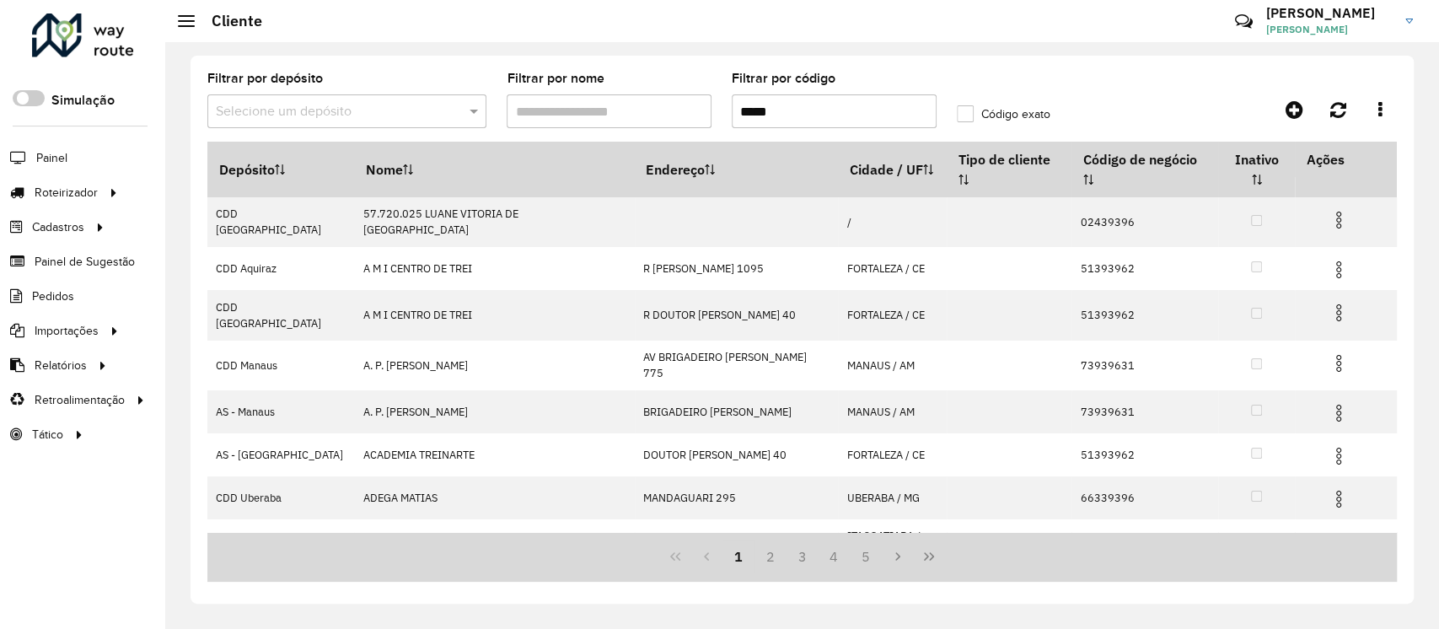
type input "*****"
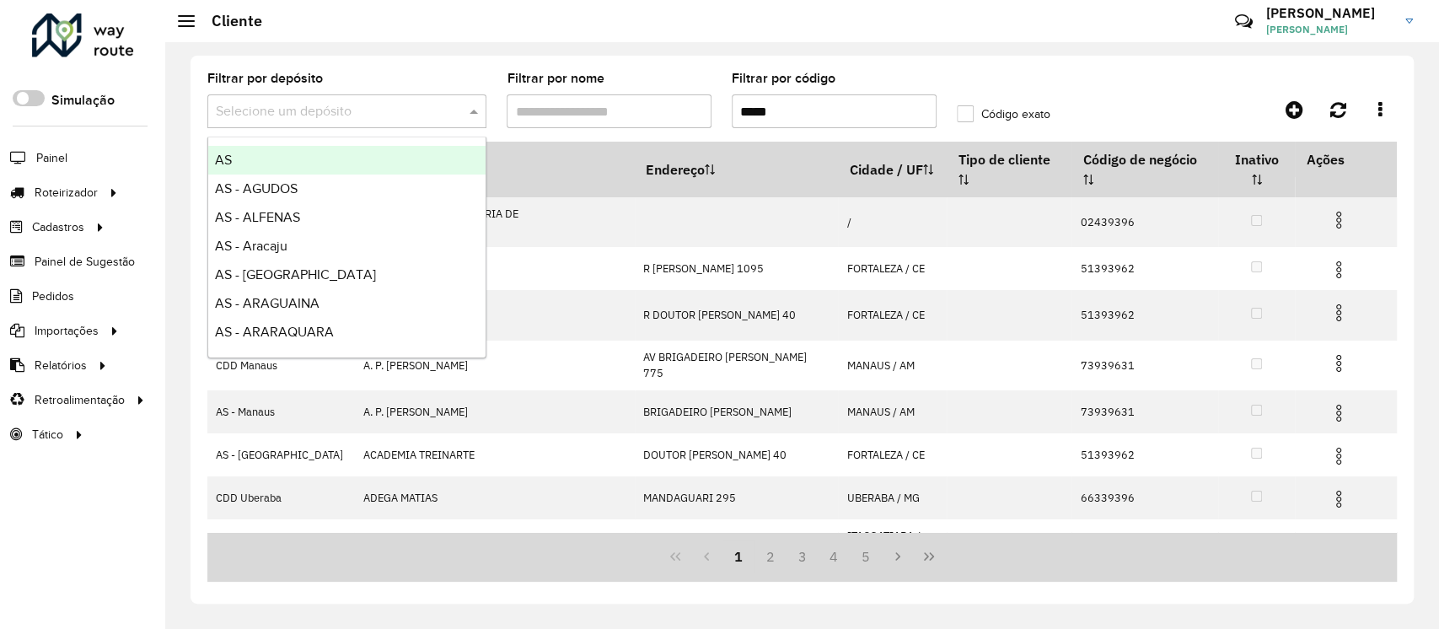
click at [377, 122] on div "Selecione um depósito" at bounding box center [346, 111] width 279 height 34
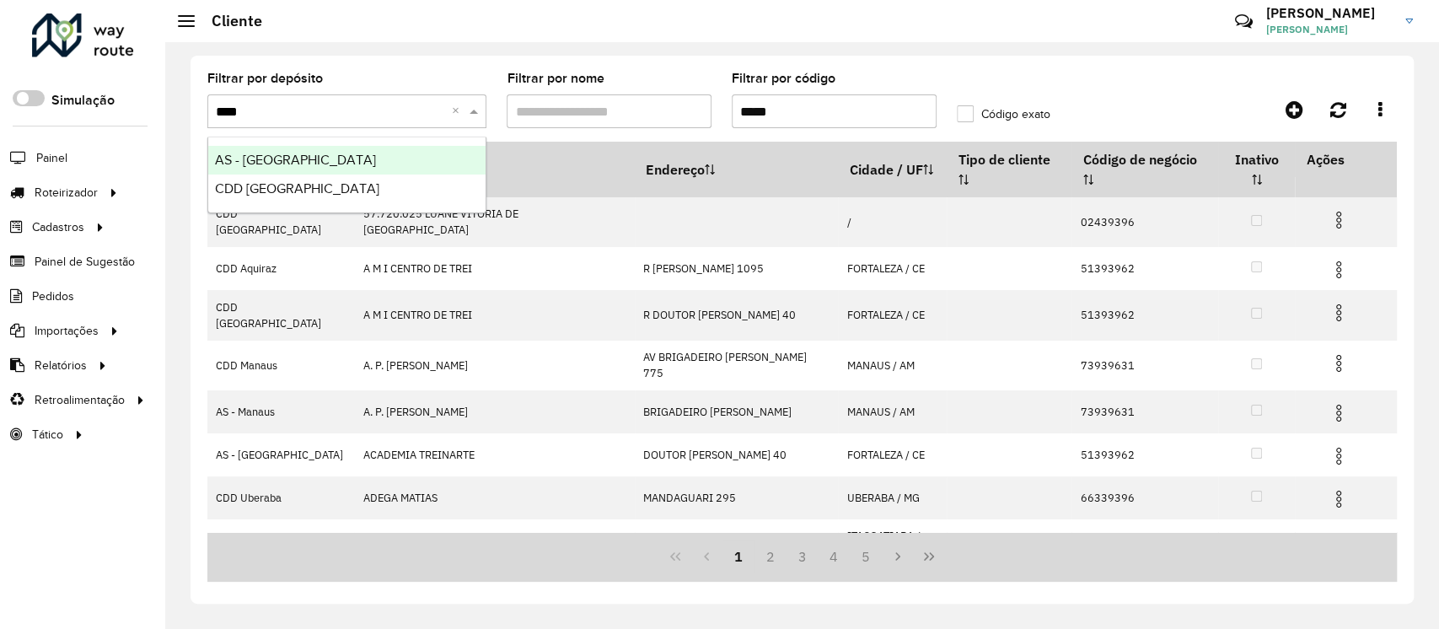
type input "*****"
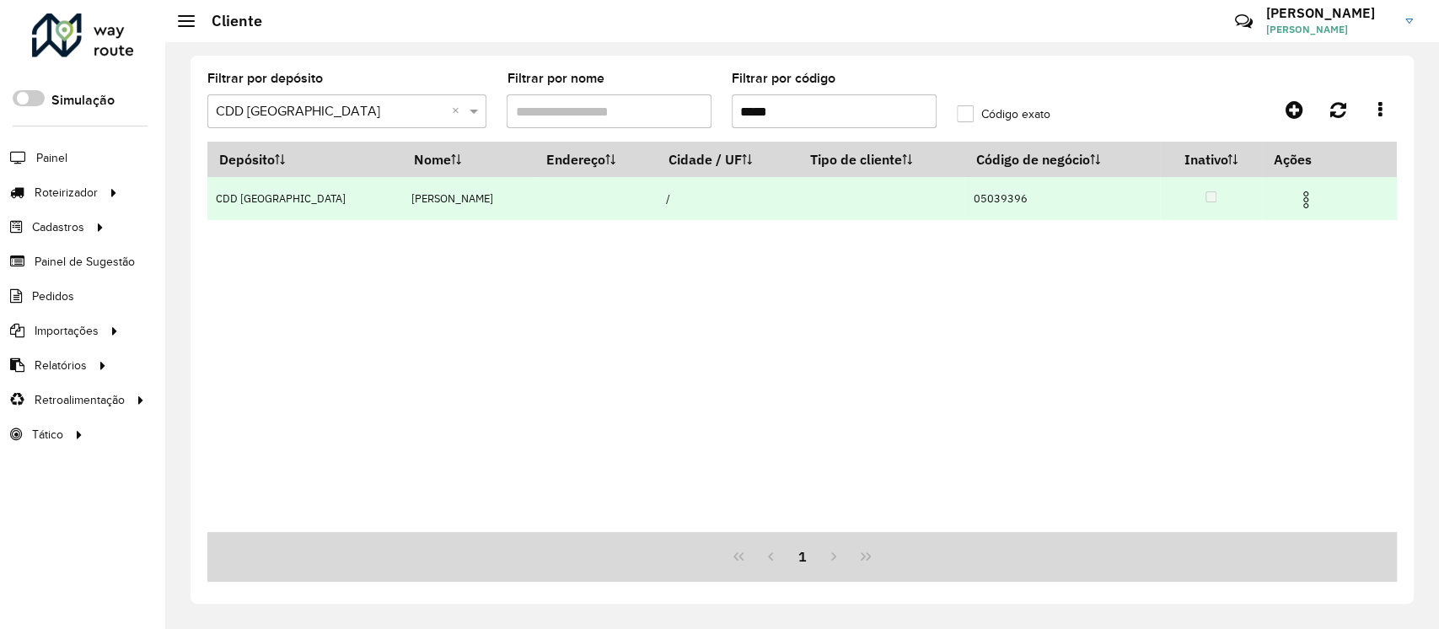
click at [1314, 194] on img at bounding box center [1305, 200] width 20 height 20
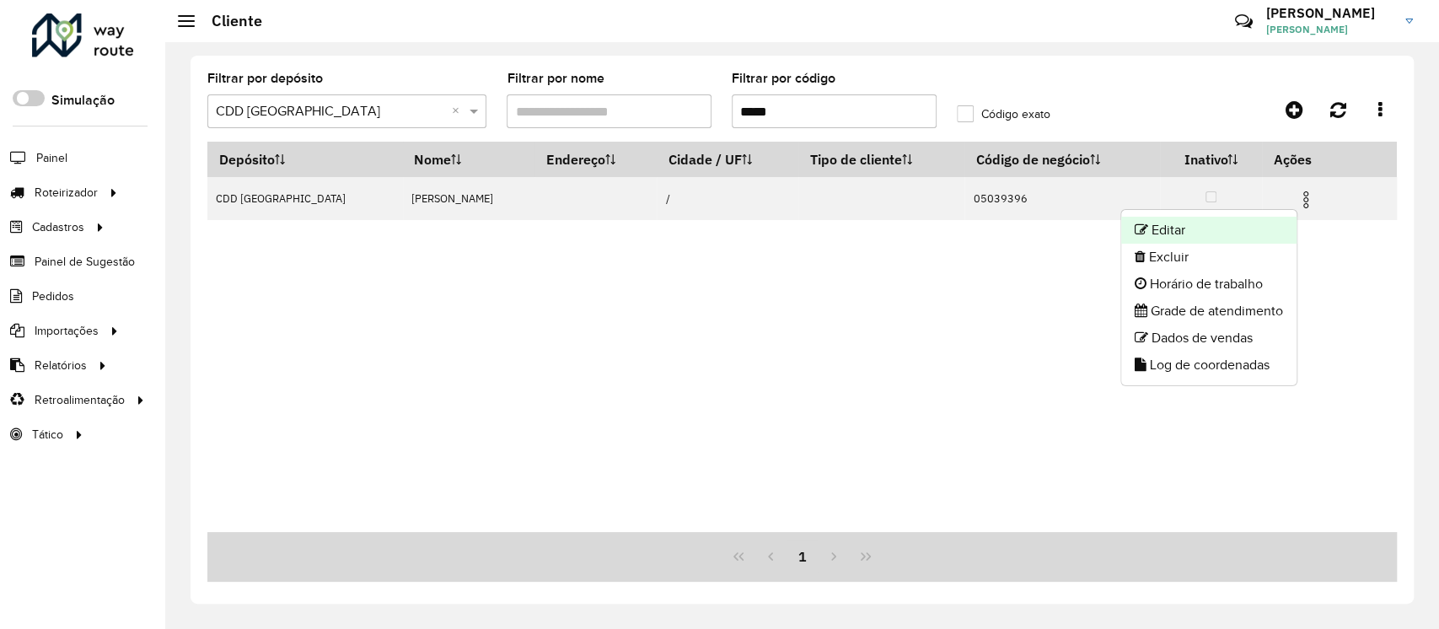
click at [1261, 221] on li "Editar" at bounding box center [1208, 230] width 175 height 27
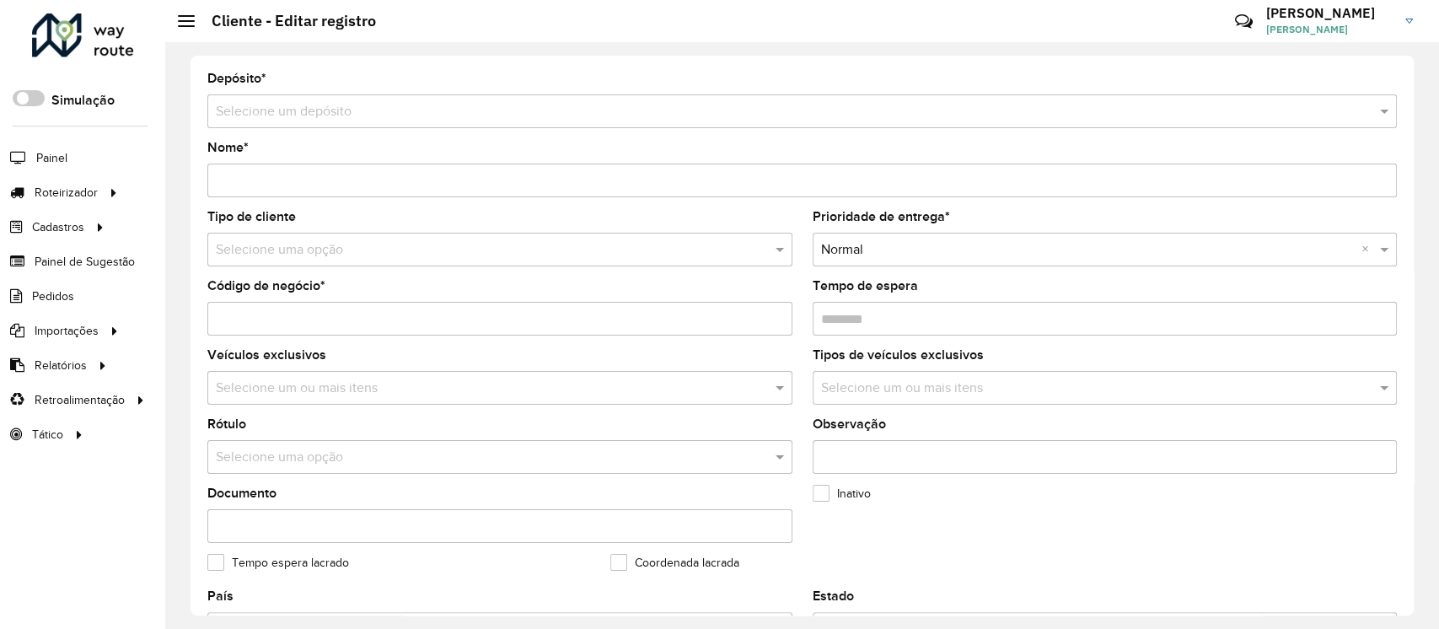
type input "**********"
type input "********"
type input "**********"
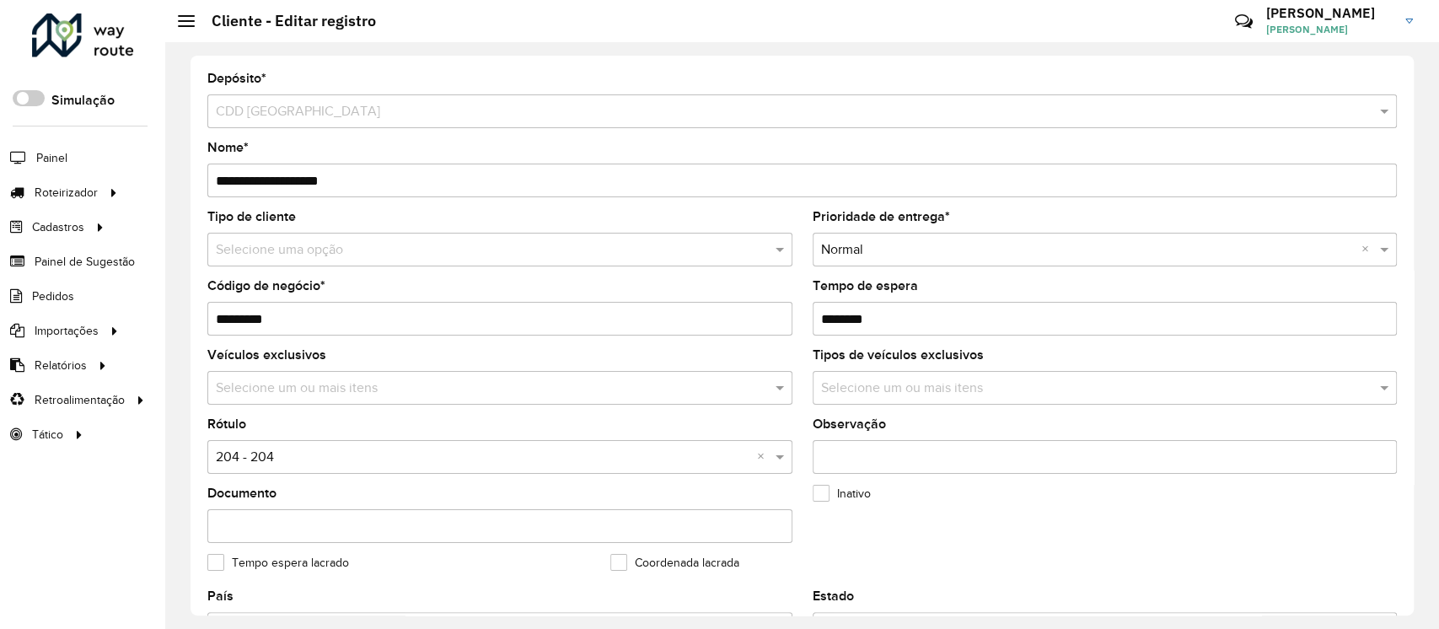
drag, startPoint x: 1405, startPoint y: 219, endPoint x: 1396, endPoint y: 219, distance: 9.3
click at [1396, 219] on div "**********" at bounding box center [801, 336] width 1223 height 560
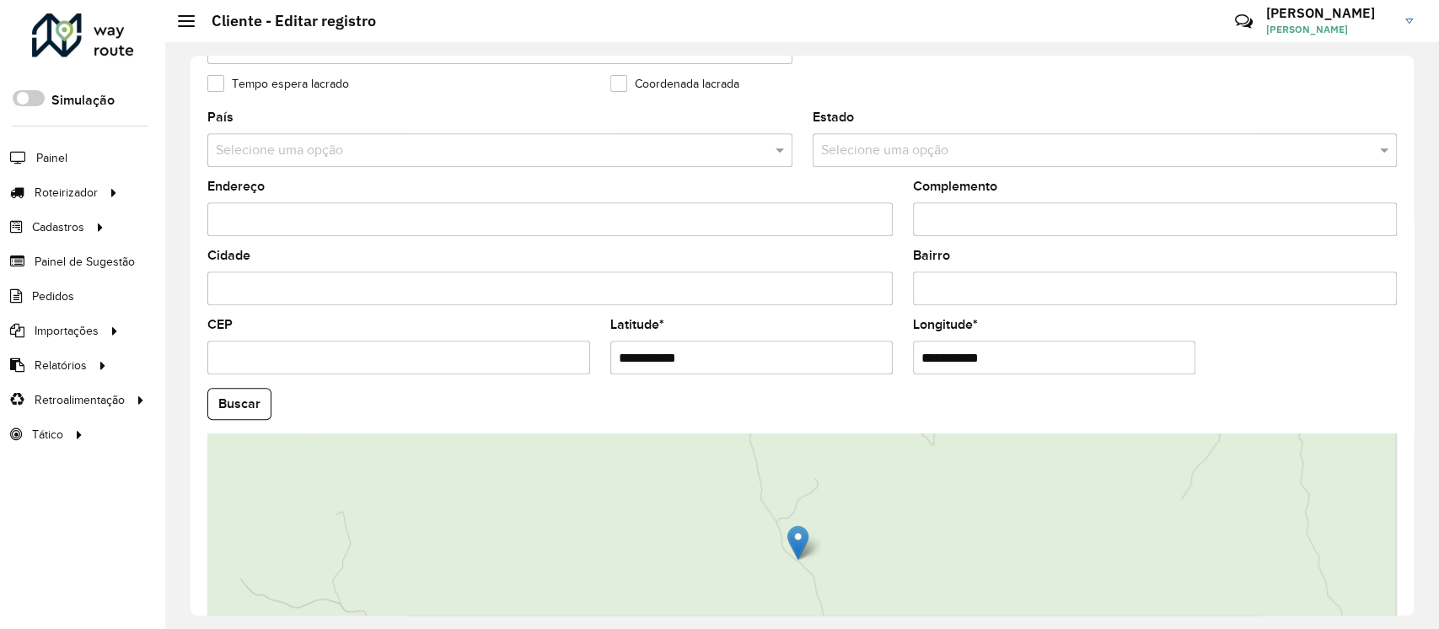
scroll to position [614, 0]
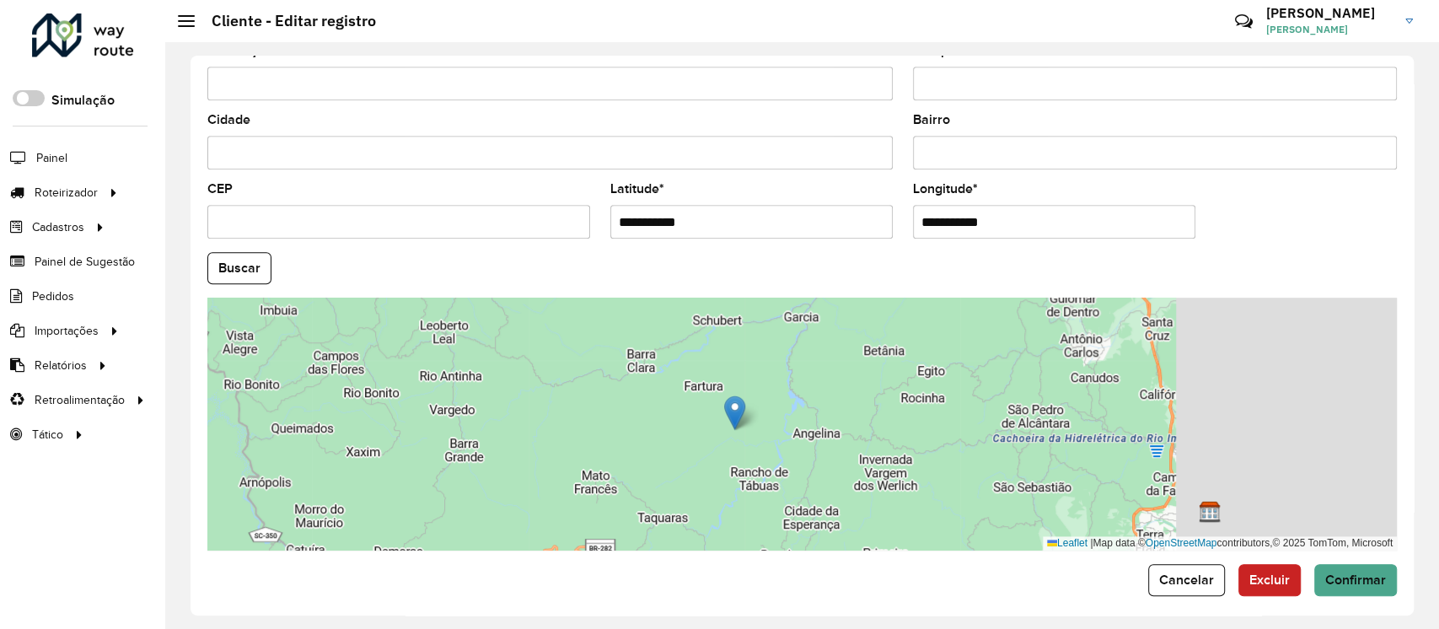
drag, startPoint x: 949, startPoint y: 415, endPoint x: 587, endPoint y: 429, distance: 361.8
click at [587, 429] on div "Leaflet | Map data © OpenStreetMap contributors,© 2025 TomTom, Microsoft" at bounding box center [801, 423] width 1189 height 253
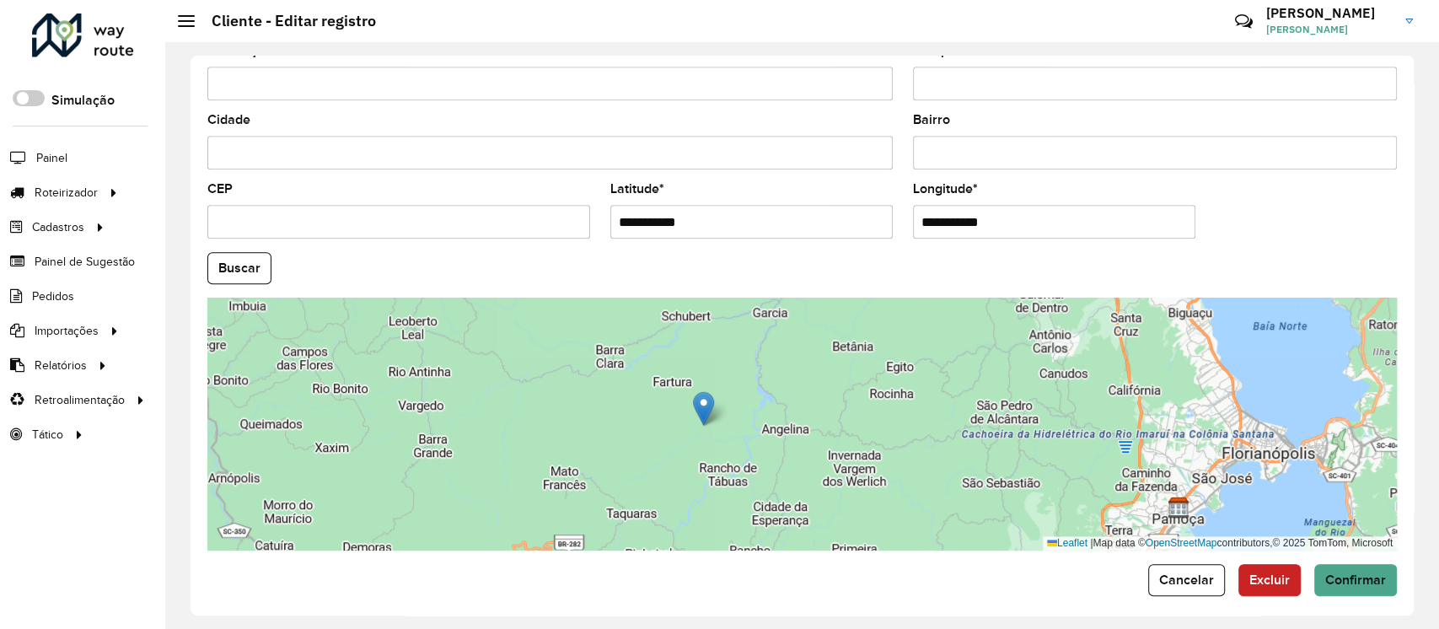
click at [876, 431] on div "Leaflet | Map data © OpenStreetMap contributors,© 2025 TomTom, Microsoft" at bounding box center [801, 423] width 1189 height 253
click at [756, 399] on div "Leaflet | Map data © OpenStreetMap contributors,© 2025 TomTom, Microsoft" at bounding box center [801, 423] width 1189 height 253
click at [1415, 402] on div "**********" at bounding box center [801, 335] width 1273 height 587
drag, startPoint x: 1415, startPoint y: 402, endPoint x: 1406, endPoint y: 335, distance: 68.1
click at [1406, 335] on div "**********" at bounding box center [801, 335] width 1273 height 587
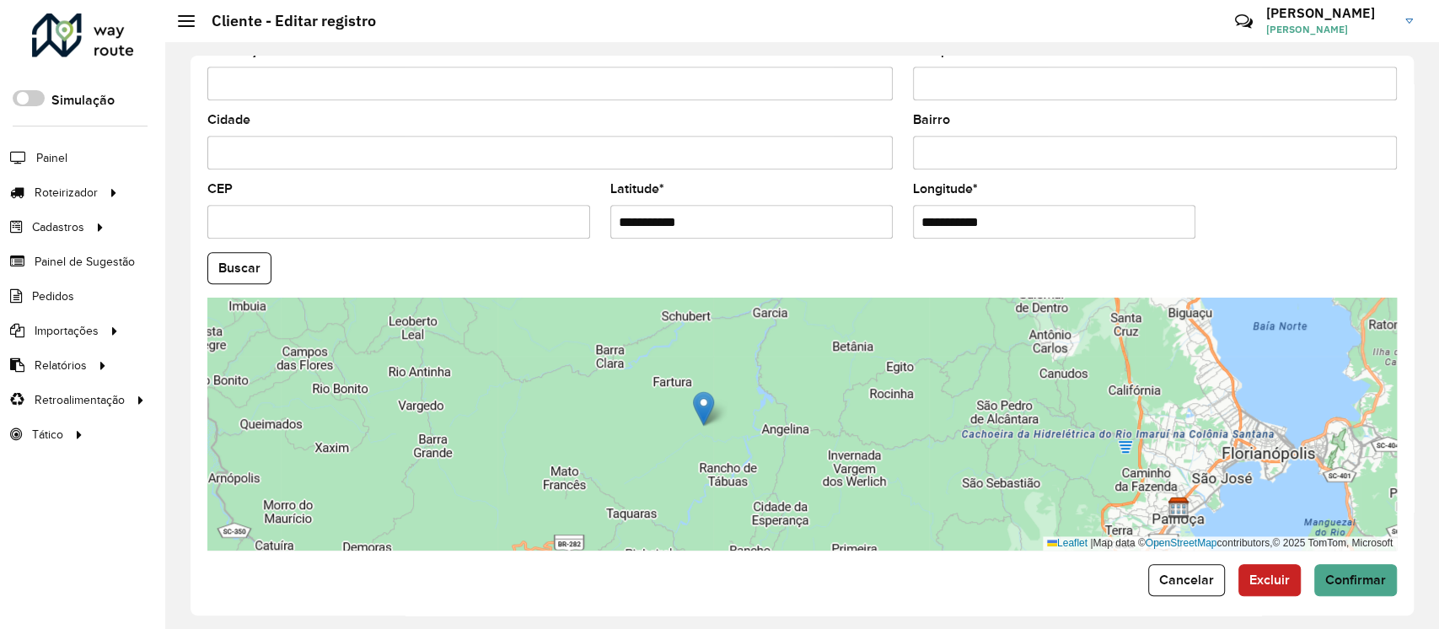
click at [1408, 367] on div "**********" at bounding box center [801, 336] width 1223 height 560
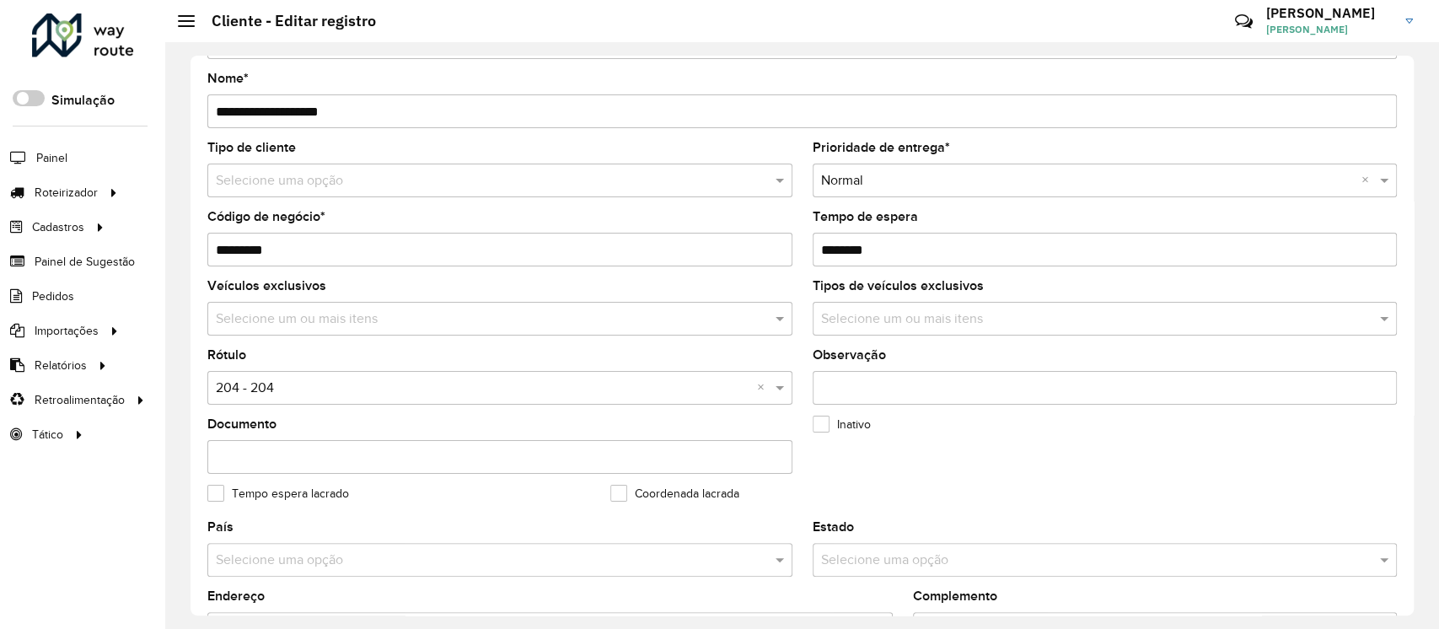
scroll to position [67, 0]
drag, startPoint x: 1412, startPoint y: 199, endPoint x: 1390, endPoint y: 134, distance: 68.8
click at [1390, 134] on div "**********" at bounding box center [801, 336] width 1223 height 560
drag, startPoint x: 1407, startPoint y: 110, endPoint x: 1401, endPoint y: 72, distance: 37.5
click at [1401, 72] on div "**********" at bounding box center [801, 336] width 1223 height 560
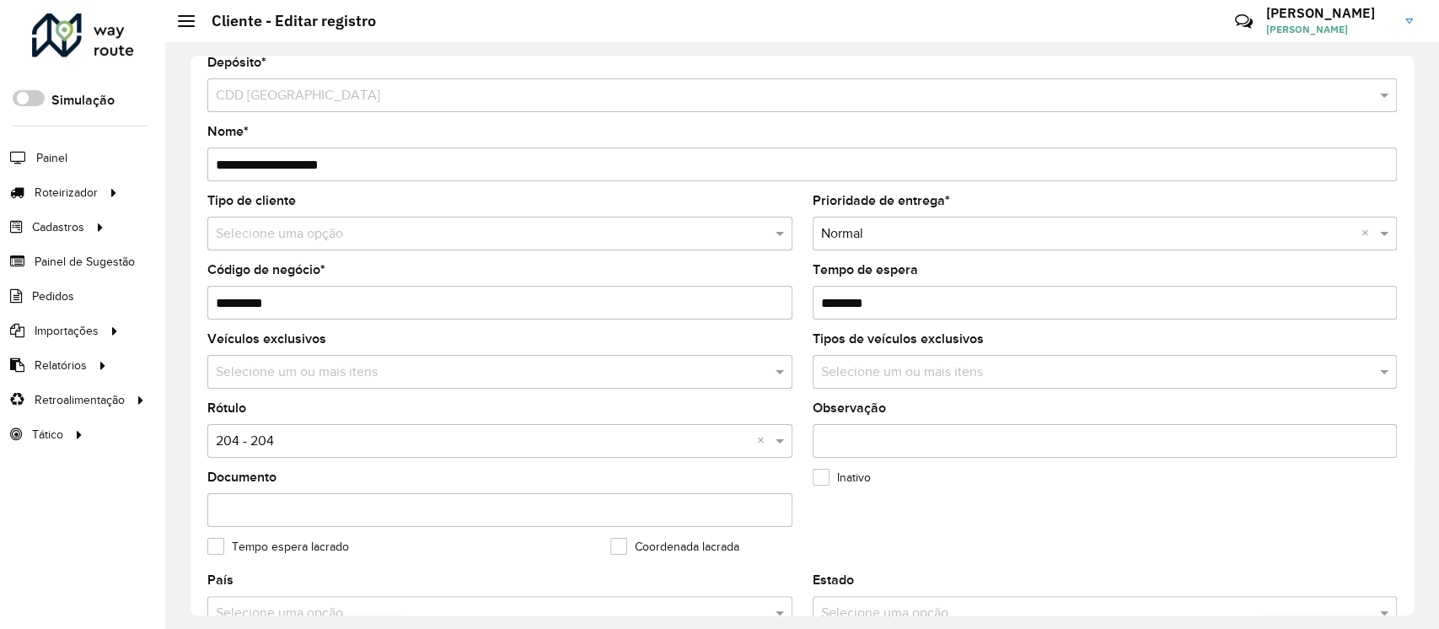
scroll to position [0, 0]
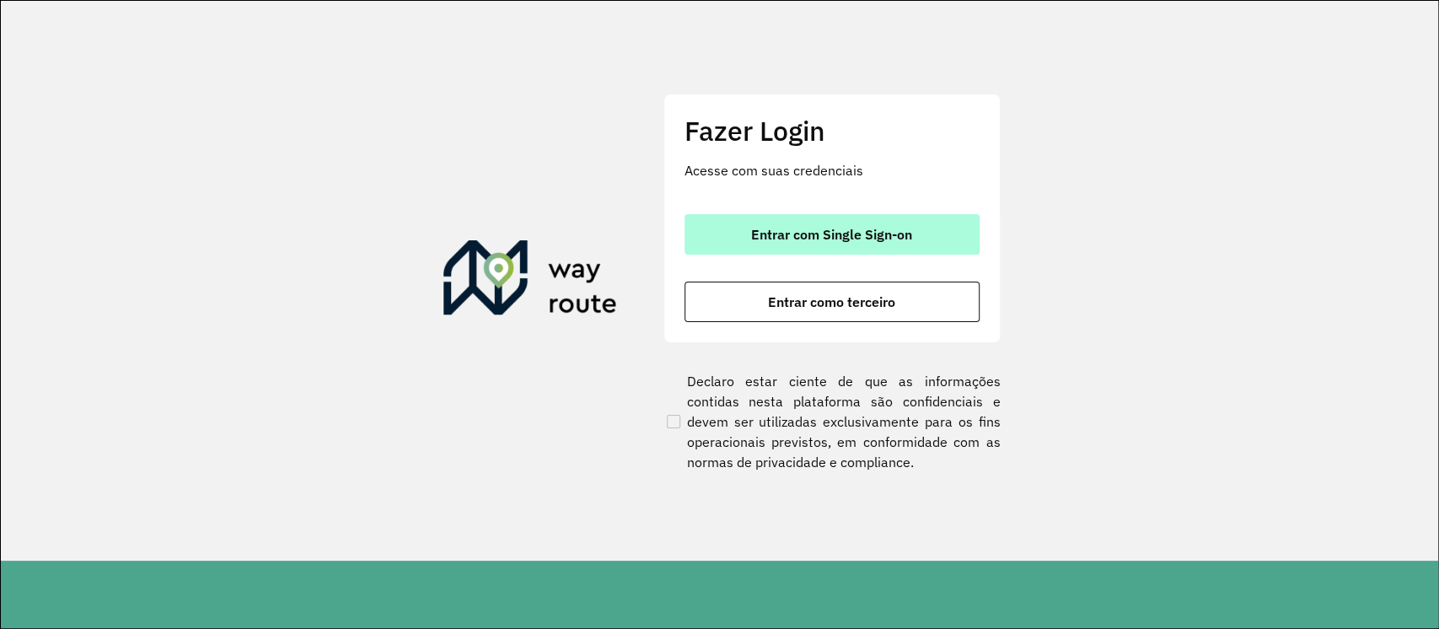
click at [866, 228] on span "Entrar com Single Sign-on" at bounding box center [831, 234] width 161 height 13
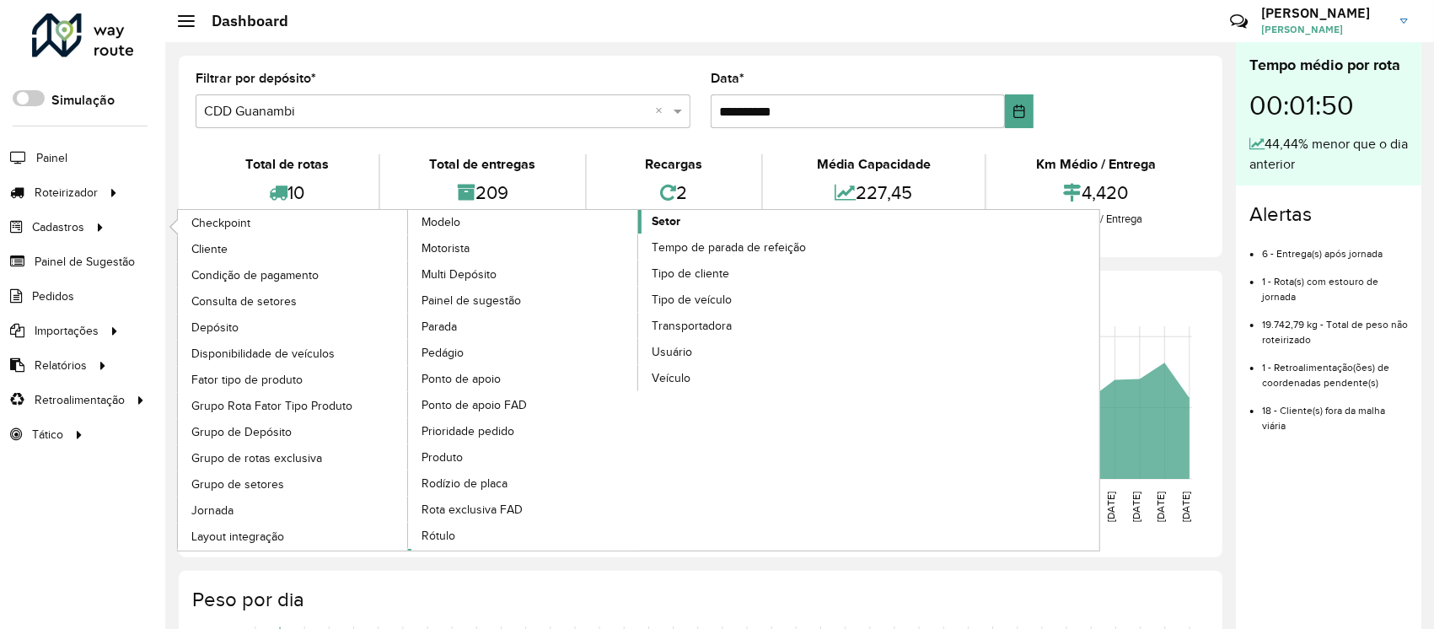
click at [676, 222] on span "Setor" at bounding box center [665, 221] width 29 height 18
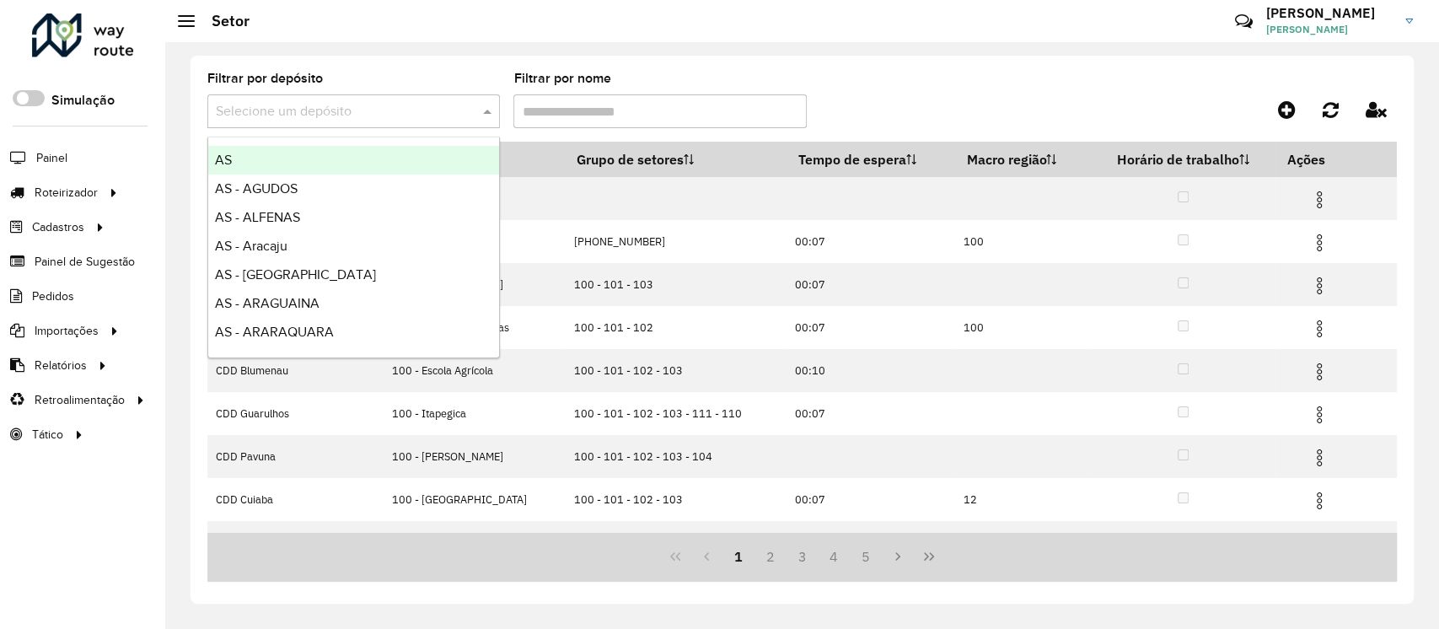
click at [373, 119] on input "text" at bounding box center [337, 112] width 242 height 20
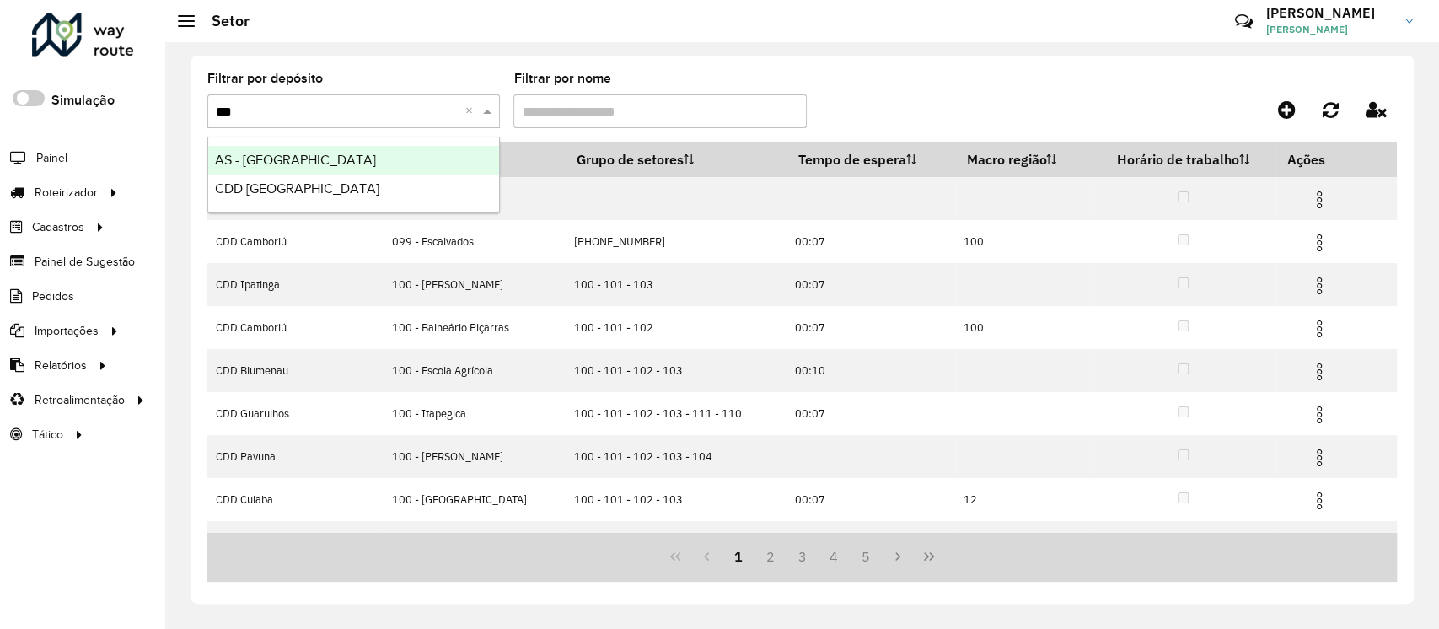
type input "***"
click at [941, 82] on formly-group "Filtrar por depósito Selecione um depósito *** × Filtrar por nome" at bounding box center [646, 106] width 878 height 69
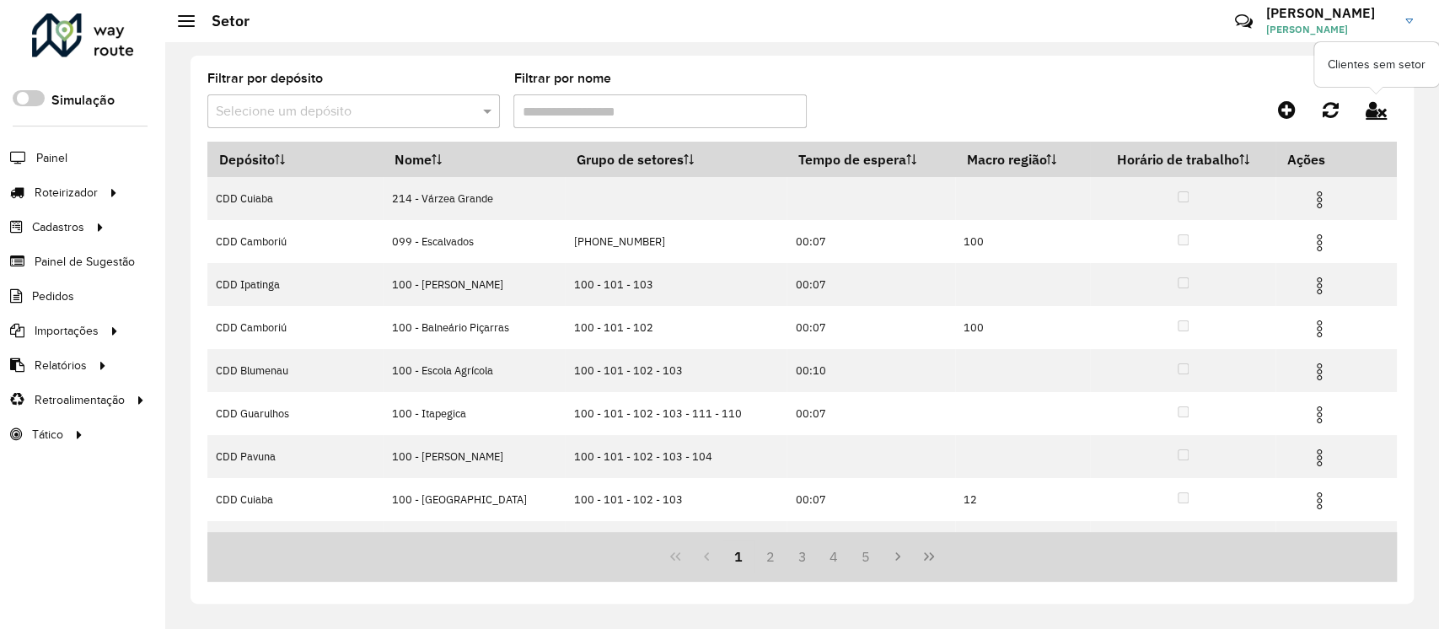
click at [1375, 108] on icon at bounding box center [1375, 109] width 21 height 19
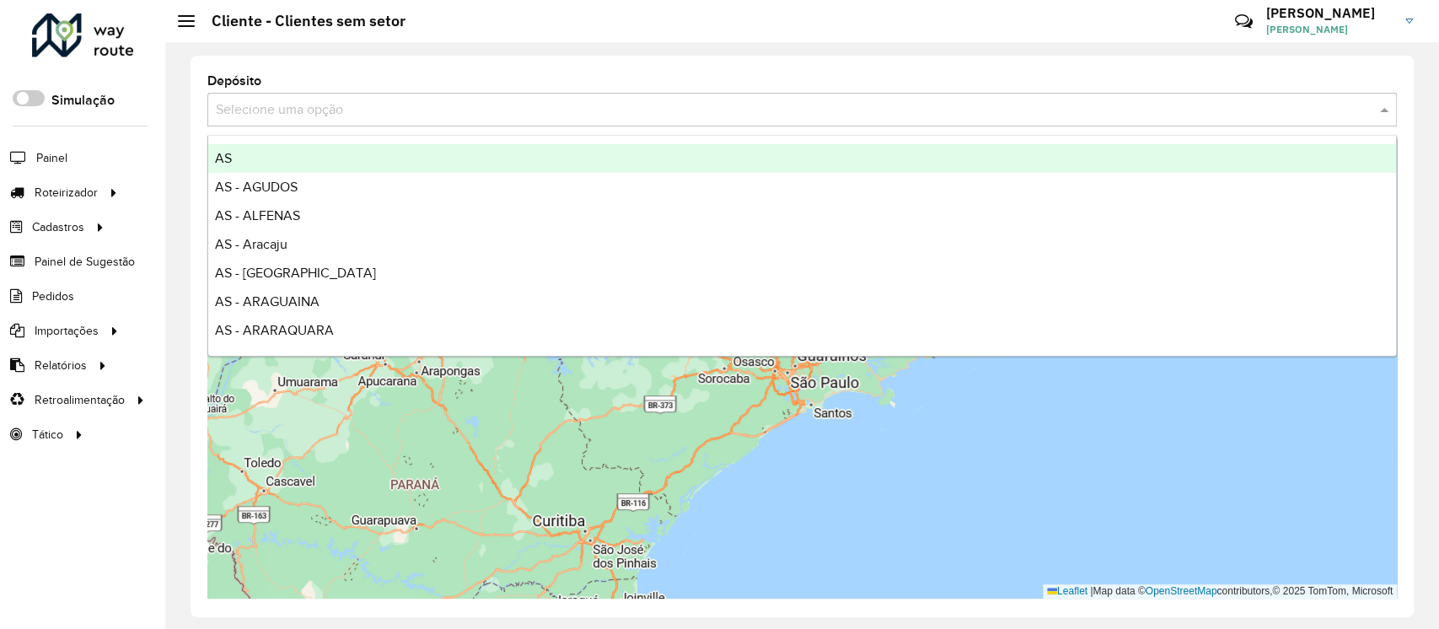
click at [455, 115] on input "text" at bounding box center [785, 110] width 1139 height 20
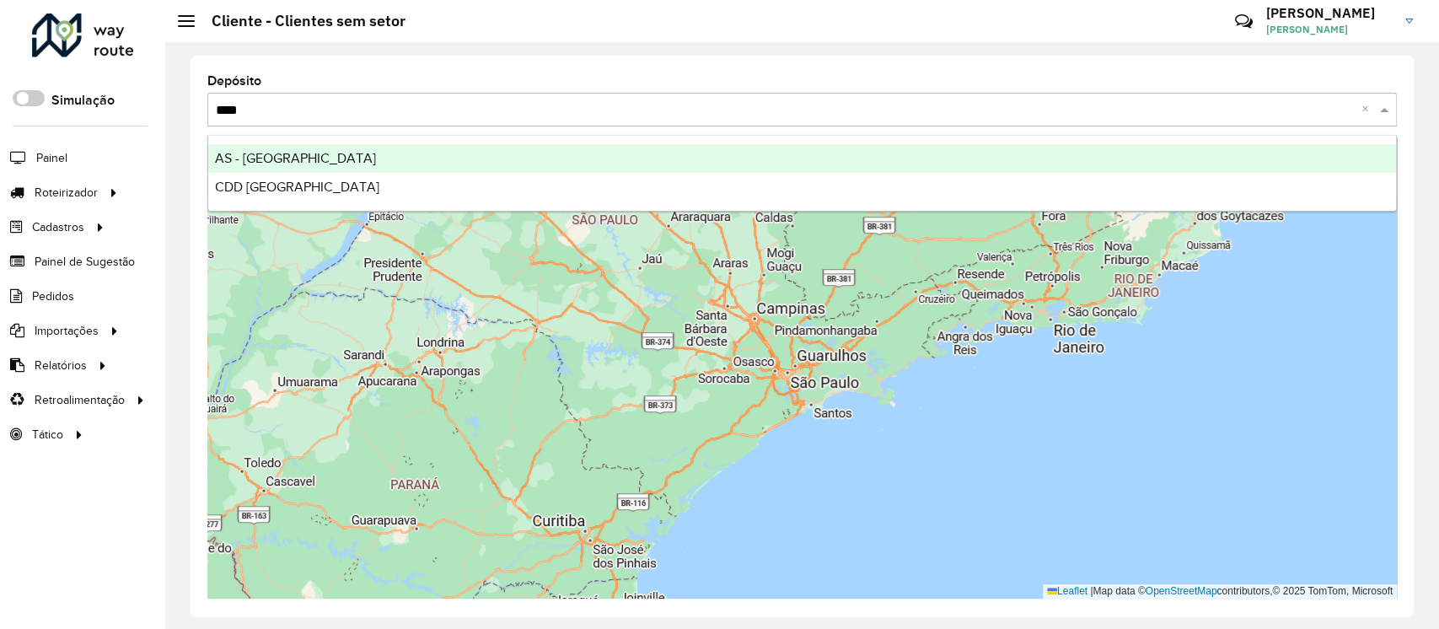
type input "*****"
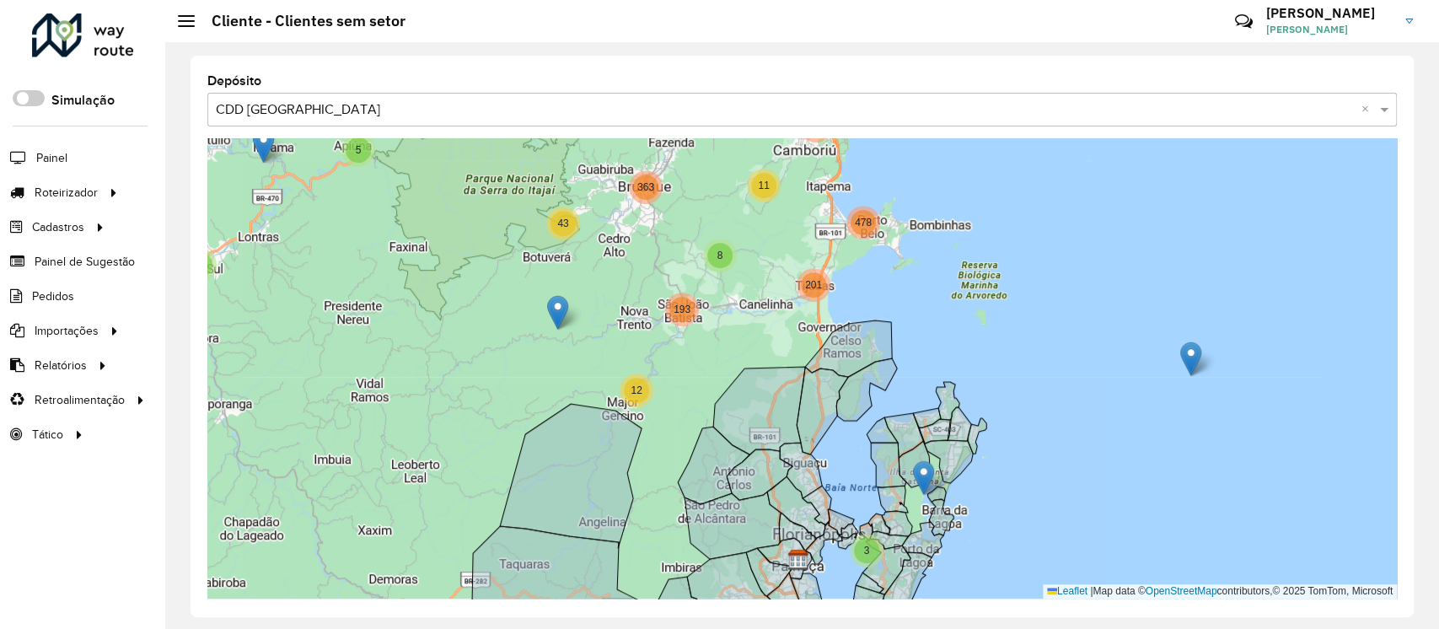
drag, startPoint x: 697, startPoint y: 174, endPoint x: 693, endPoint y: 366, distance: 191.4
click at [693, 366] on div "3 11 2 3 4 10 24 5 43 363 6 7 56 12 3 8 2 6 21 25 363 11 1389 1420 8 478 193 20…" at bounding box center [801, 368] width 1189 height 460
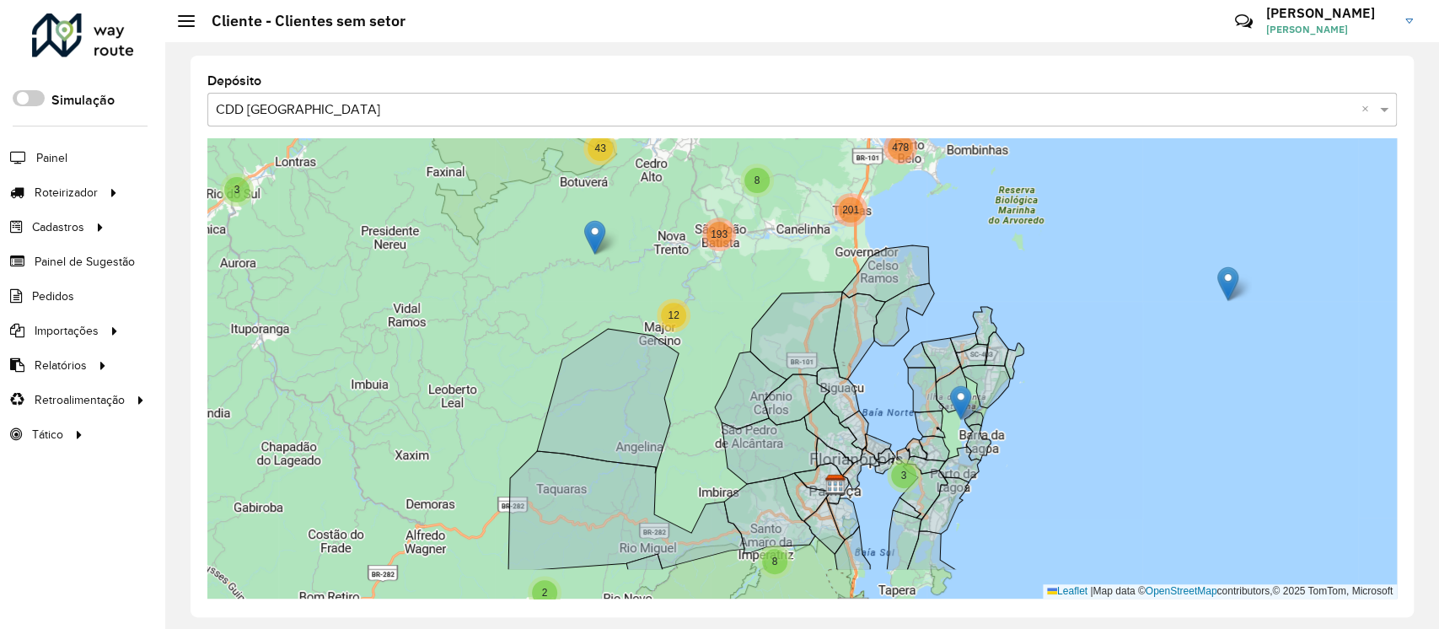
drag, startPoint x: 650, startPoint y: 534, endPoint x: 687, endPoint y: 458, distance: 85.2
click at [687, 458] on div "3 11 2 5 43 363 6 7 56 12 3 8 2 6 21 25 363 11 1389 1420 8 478 193 201 4 4 16 2…" at bounding box center [801, 368] width 1189 height 460
click at [687, 458] on div "3 11 2 5 43 363 6 7 56 12 3 8 2 6 21 25 363 11 1389 1420 8 478 193 201 4 4 4 4 …" at bounding box center [801, 368] width 1189 height 460
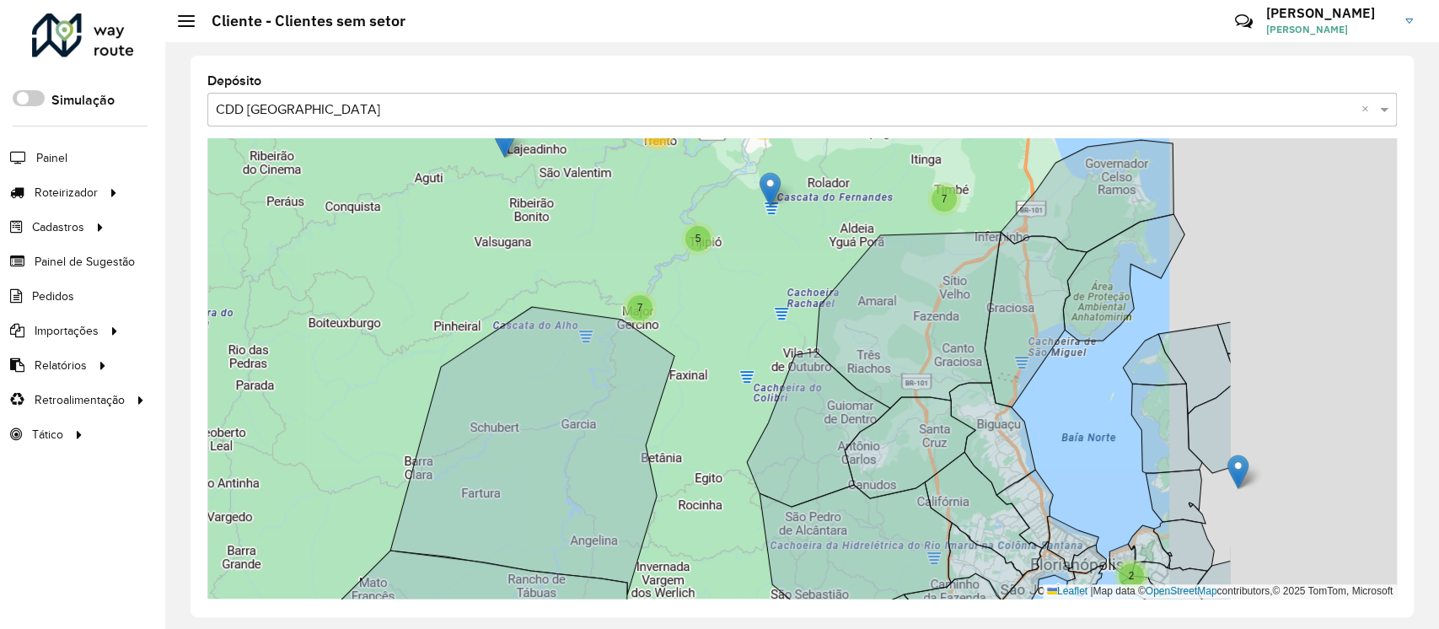
drag, startPoint x: 576, startPoint y: 371, endPoint x: 288, endPoint y: 401, distance: 289.0
click at [288, 401] on div "3 11 4 11 14 18 7 28 39 289 6 5 7 2 7 2 3 11 30 9 89 1322 3 5 2 265 211 11 45 3…" at bounding box center [801, 368] width 1189 height 460
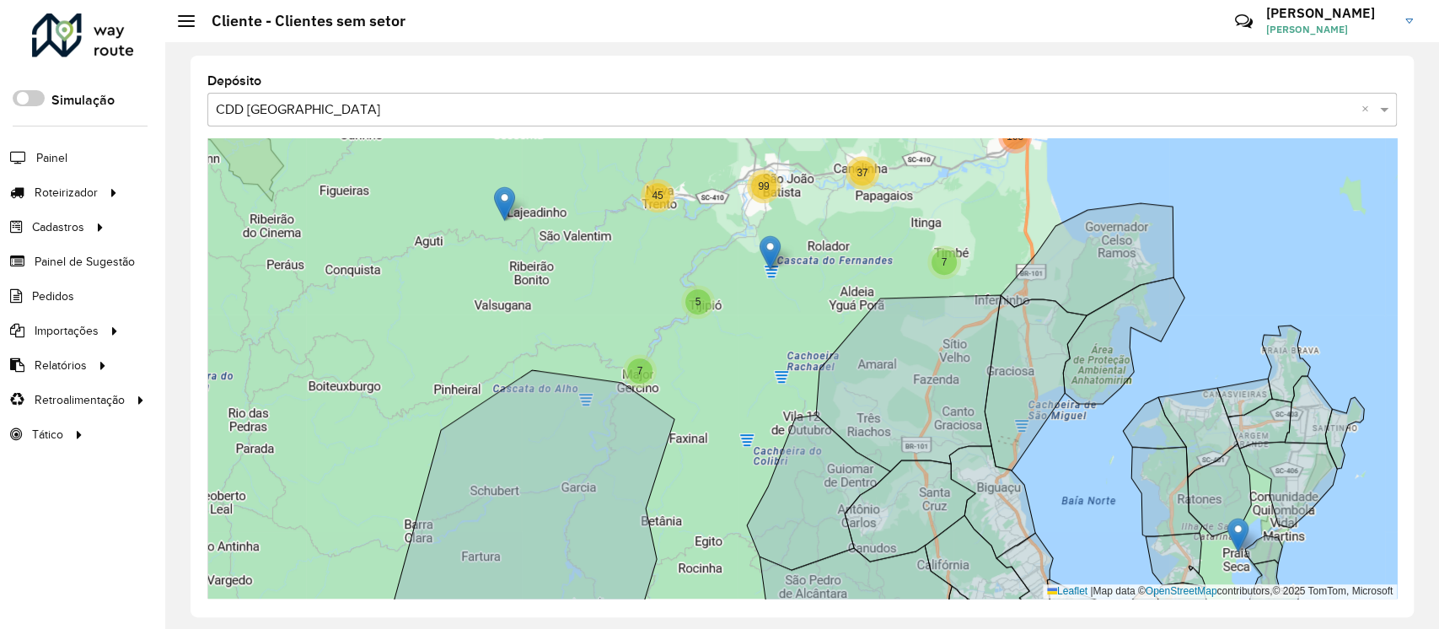
drag, startPoint x: 724, startPoint y: 342, endPoint x: 726, endPoint y: 405, distance: 63.2
click at [726, 405] on div "3 4 11 14 18 7 28 39 289 6 5 7 2 7 2 11 30 9 89 1322 3 5 2 265 211 11 45 37 99 …" at bounding box center [801, 368] width 1189 height 460
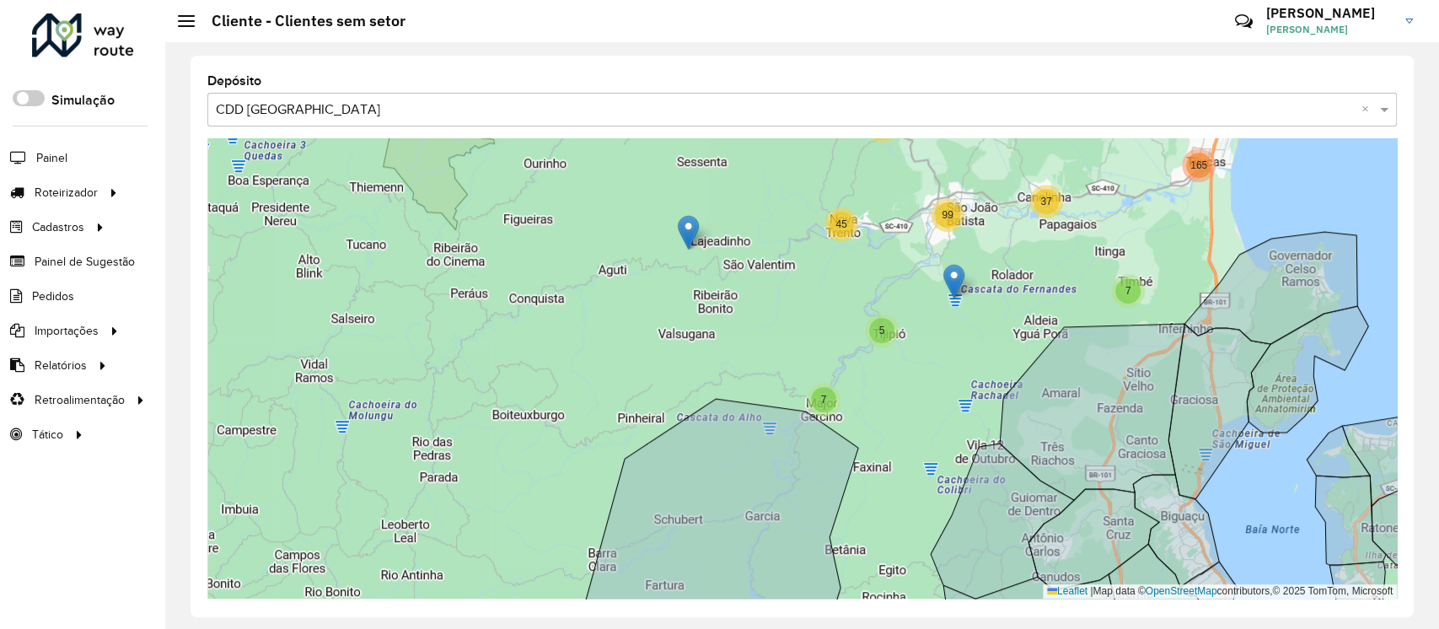
drag, startPoint x: 476, startPoint y: 346, endPoint x: 627, endPoint y: 388, distance: 156.6
click at [627, 388] on div "3 4 11 14 18 7 28 39 289 6 5 7 2 7 2 11 30 9 89 1322 3 5 2 265 211 11 45 37 99 …" at bounding box center [801, 368] width 1189 height 460
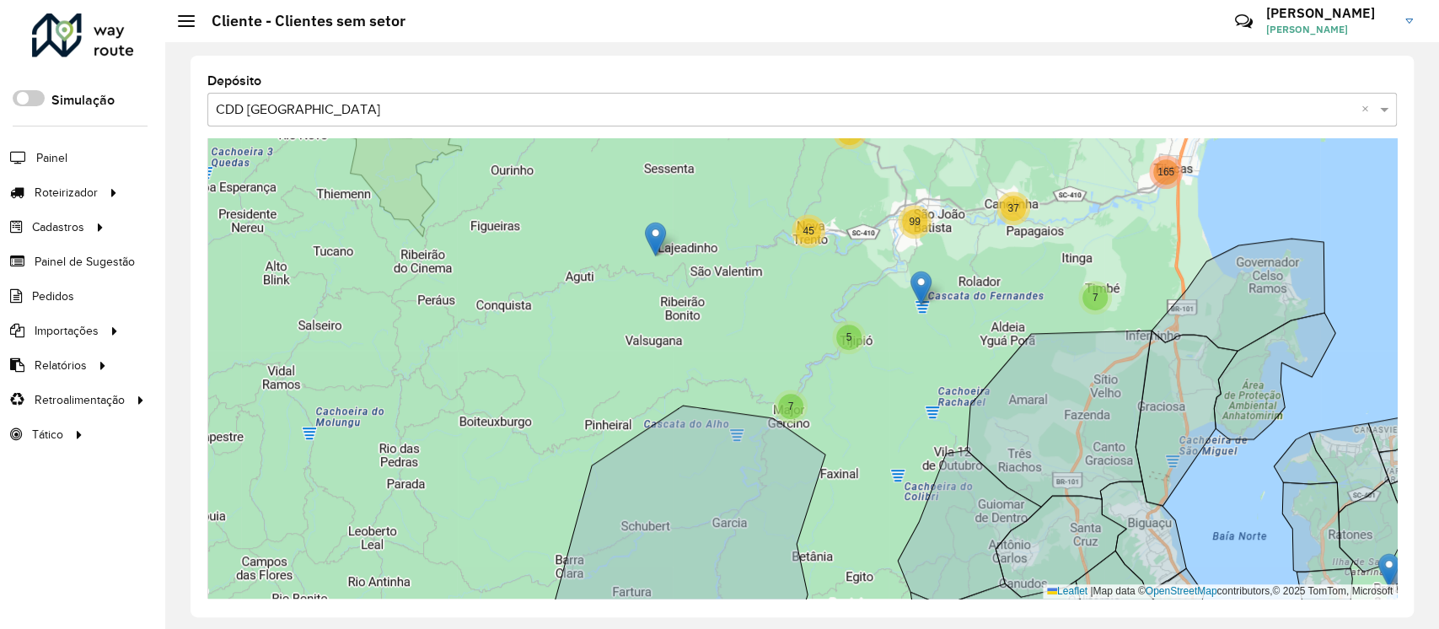
drag, startPoint x: 627, startPoint y: 388, endPoint x: 629, endPoint y: 230, distance: 157.6
click at [629, 230] on div "3 4 11 14 18 7 28 39 289 6 5 7 2 7 2 11 30 9 89 1322 3 5 2 265 211 11 45 37 99 …" at bounding box center [801, 368] width 1189 height 460
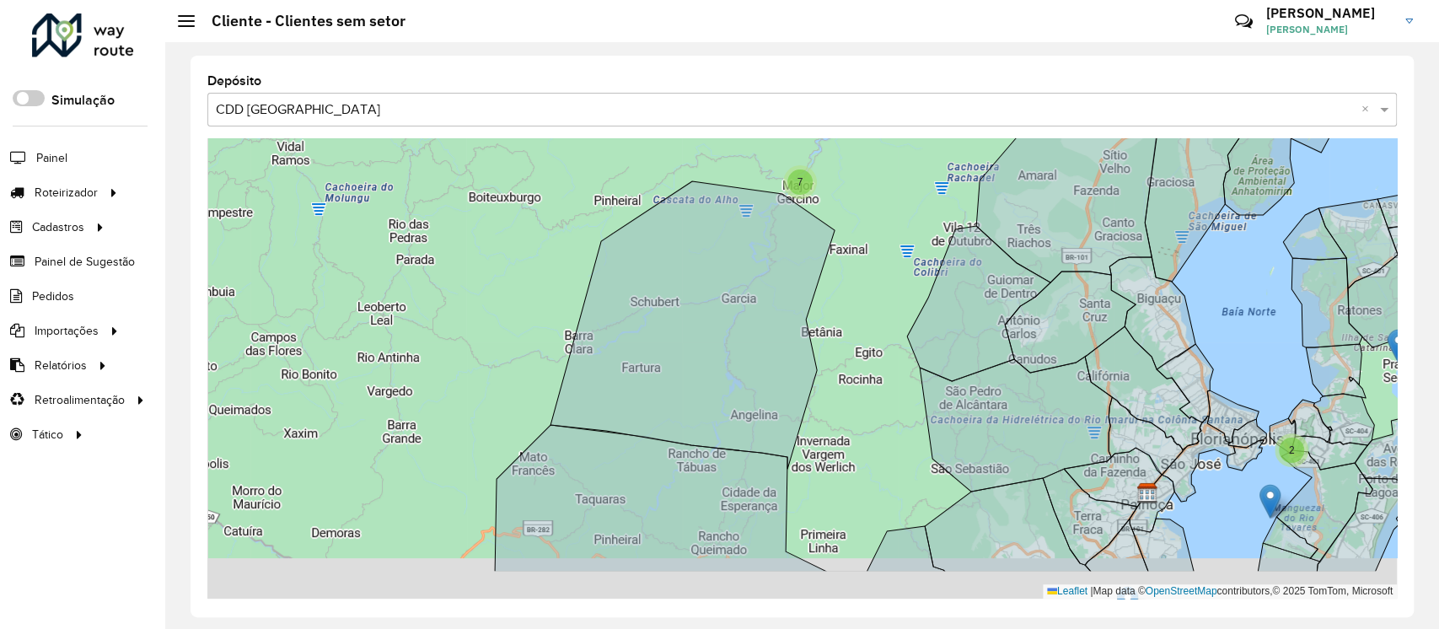
drag, startPoint x: 504, startPoint y: 444, endPoint x: 504, endPoint y: 361, distance: 83.4
click at [504, 361] on div "3 4 11 14 18 7 28 39 289 5 7 2 7 2 11 9 89 1322 3 5 2 265 211 11 45 37 99 7 29 …" at bounding box center [801, 368] width 1189 height 460
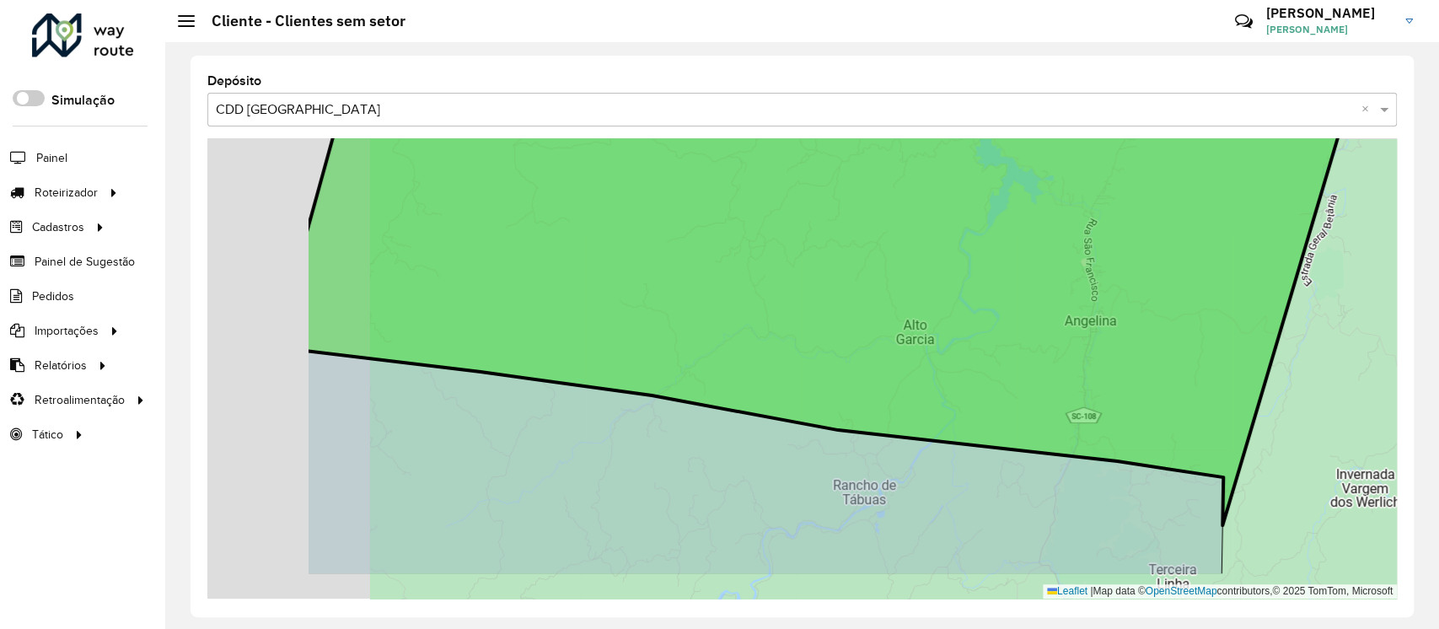
drag, startPoint x: 669, startPoint y: 430, endPoint x: 946, endPoint y: 330, distance: 294.6
click at [946, 330] on icon at bounding box center [822, 271] width 1035 height 507
